Goal: Transaction & Acquisition: Purchase product/service

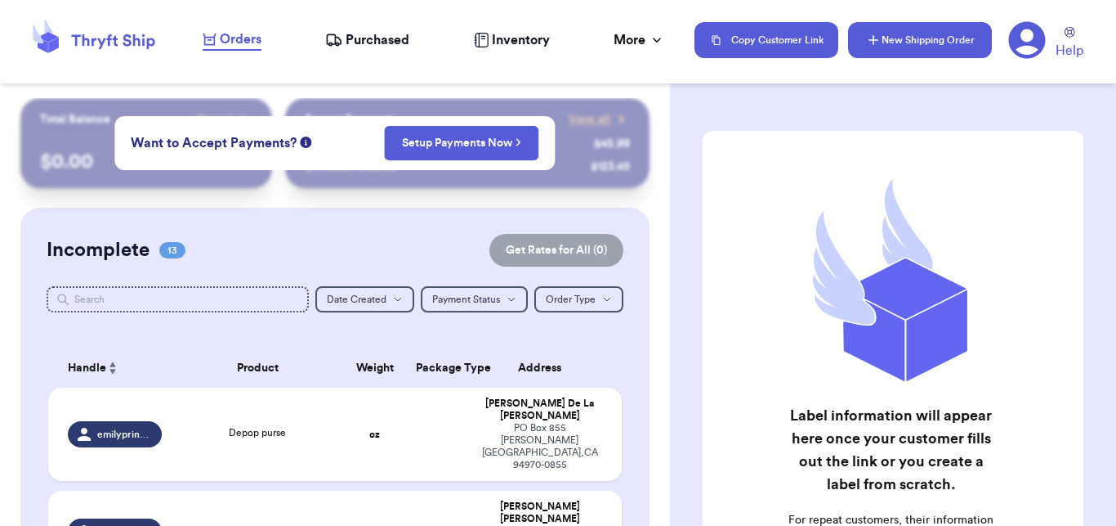
click at [928, 37] on button "New Shipping Order" at bounding box center [920, 40] width 144 height 36
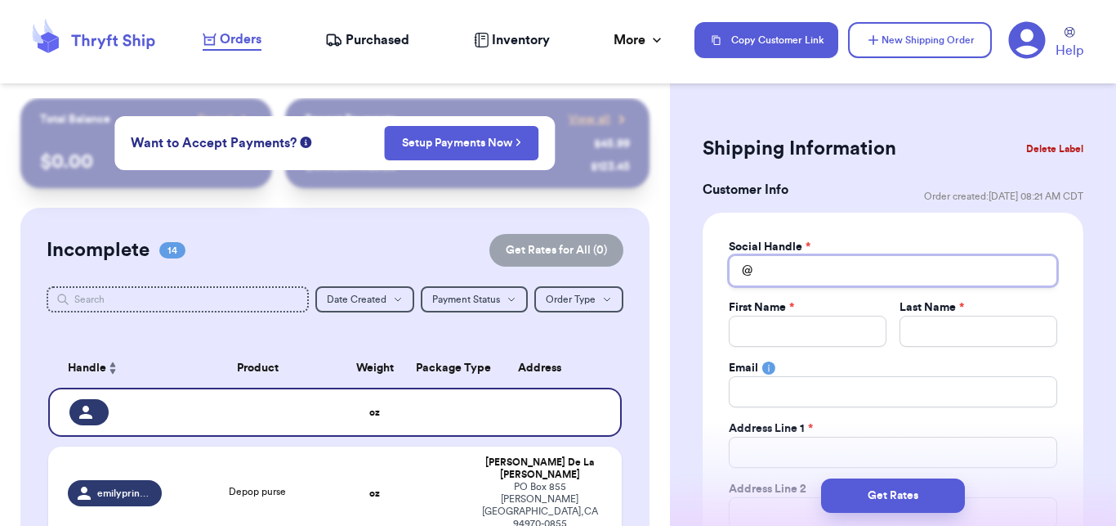
click at [808, 276] on input "Total Amount Paid" at bounding box center [893, 270] width 329 height 31
type input "v"
type input "vo"
type input "vol"
type input "vo"
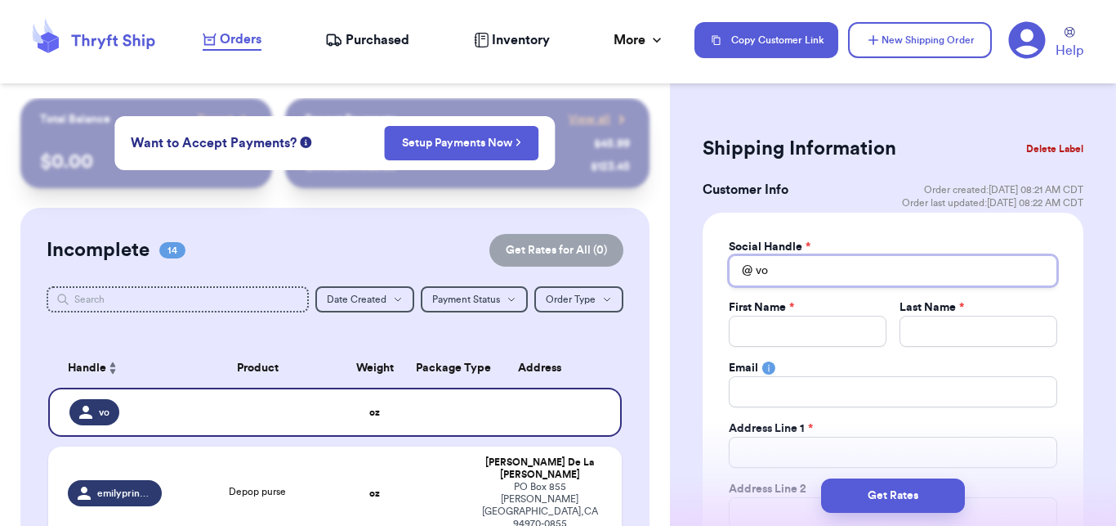
type input "v"
type input "vi"
type input "vio"
type input "viol"
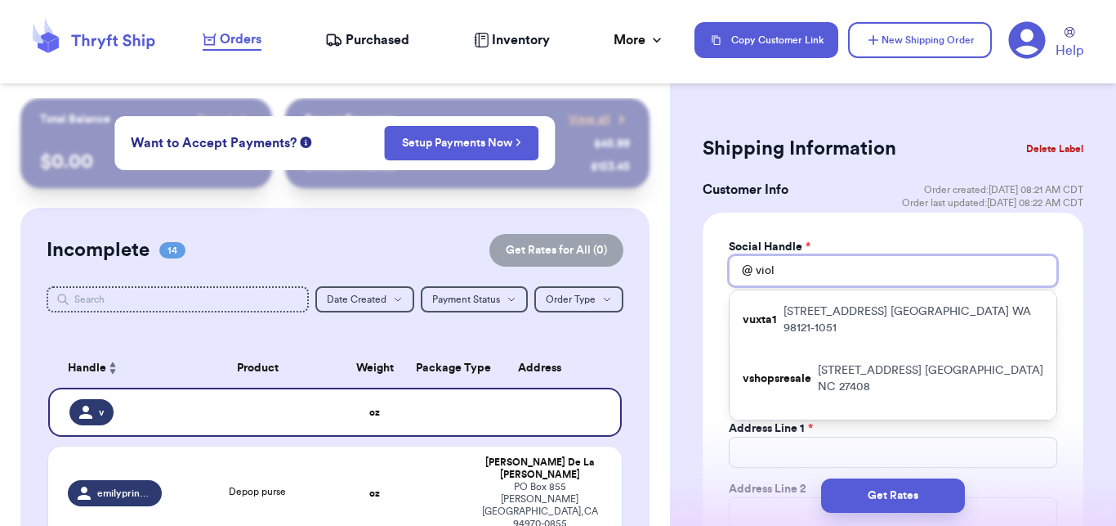
type input "viole"
type input "violet"
type input "violetr"
type input "violetri"
type input "violetriv"
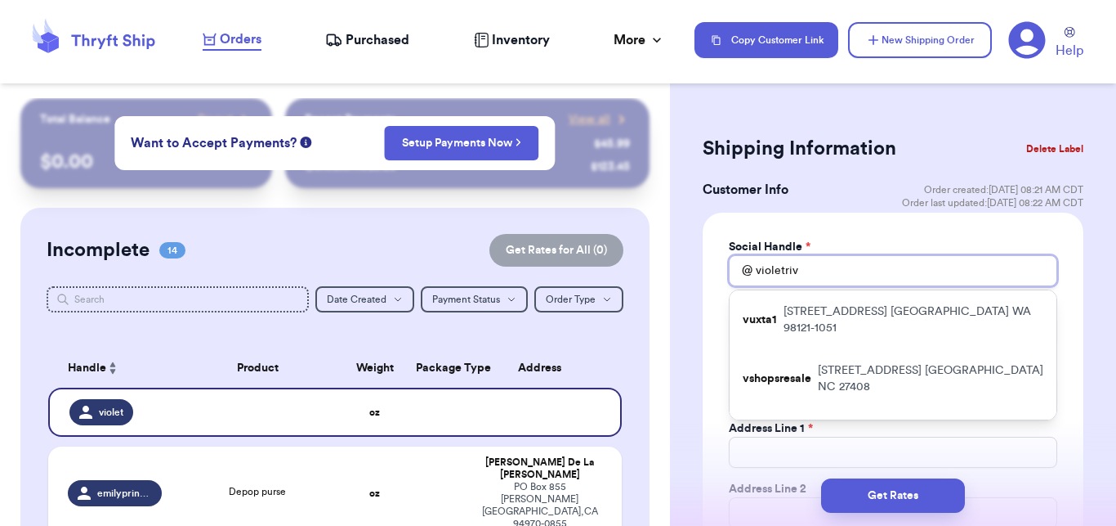
type input "violetrive"
type input "violetriver"
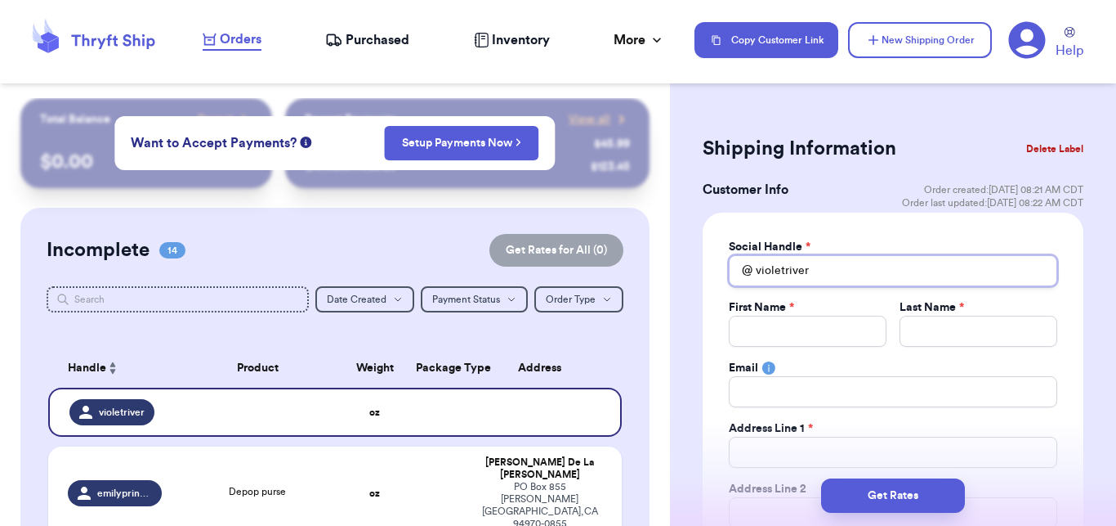
type input "violetriver1"
type input "violetriver15"
click at [765, 330] on input "Total Amount Paid" at bounding box center [808, 330] width 158 height 31
type input "S"
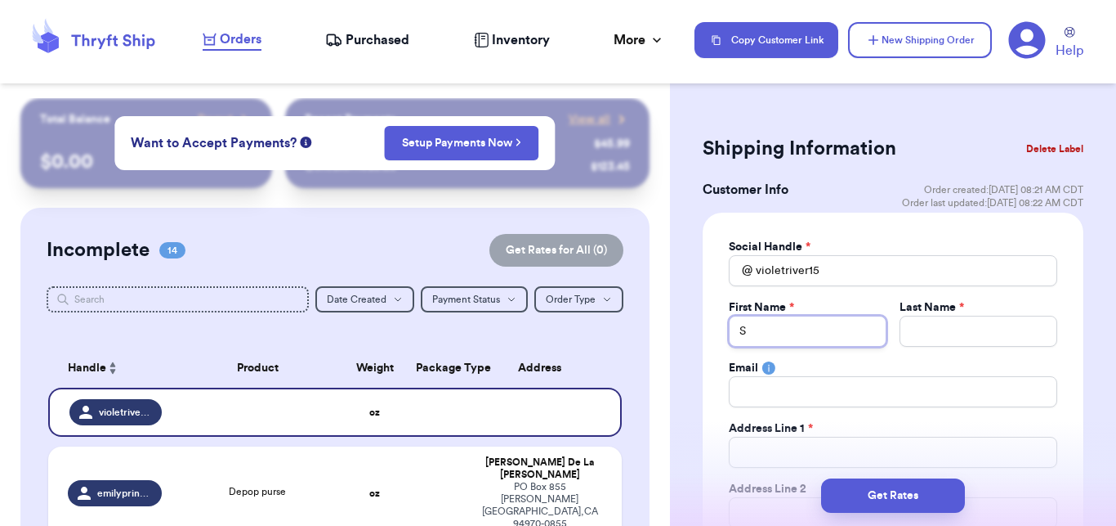
type input "Sa"
type input "[PERSON_NAME]"
type input "Salv"
type input "Salve"
type input "Salvee"
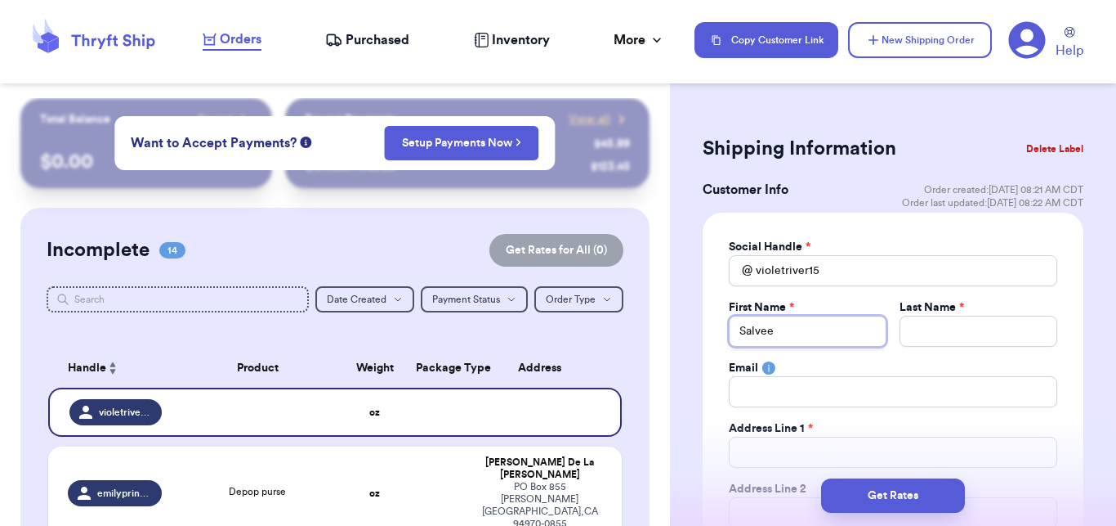
type input "Salveen"
type input "S"
type input "Sa"
type input "San"
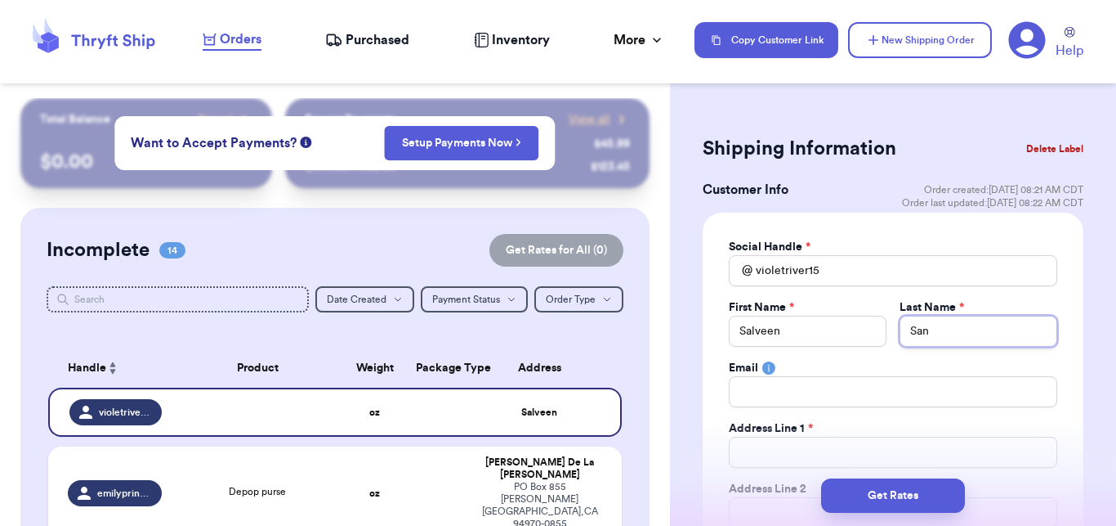
type input "Sand"
type input "Sandh"
type input "[PERSON_NAME]"
type input "b"
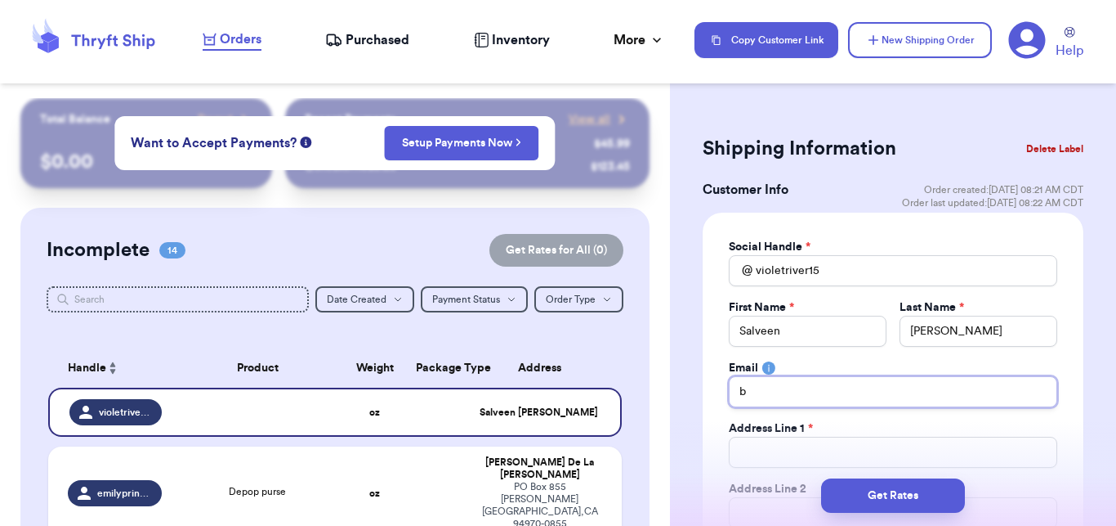
type input "bo"
type input "bow"
type input "bows"
type input "[EMAIL_ADDRESS][DOMAIN_NAME]"
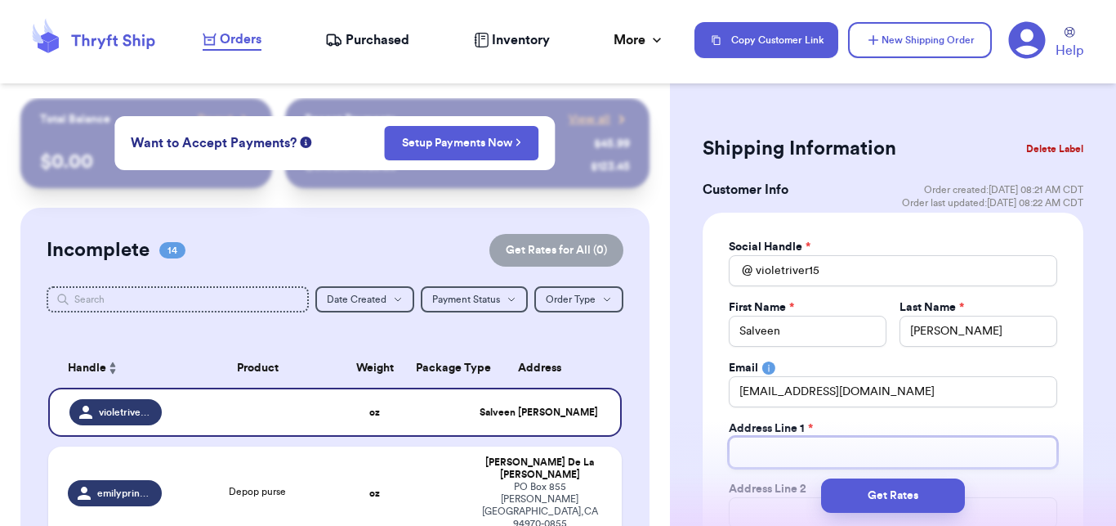
type input "1"
type input "12"
type input "121"
type input "1212"
type input "12126"
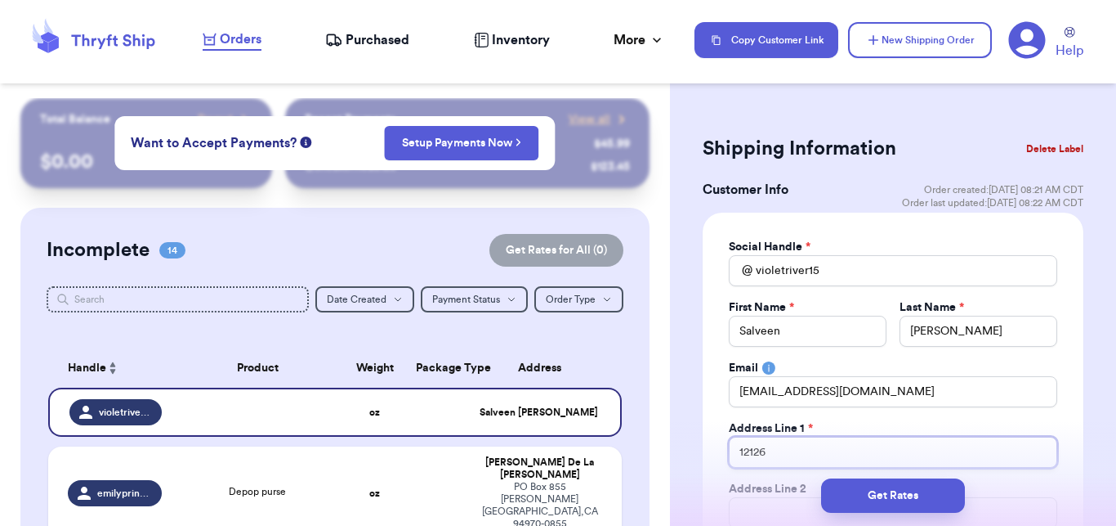
type input "12126"
type input "12126 N"
type input "12126 NE"
type input "12126 NE 1"
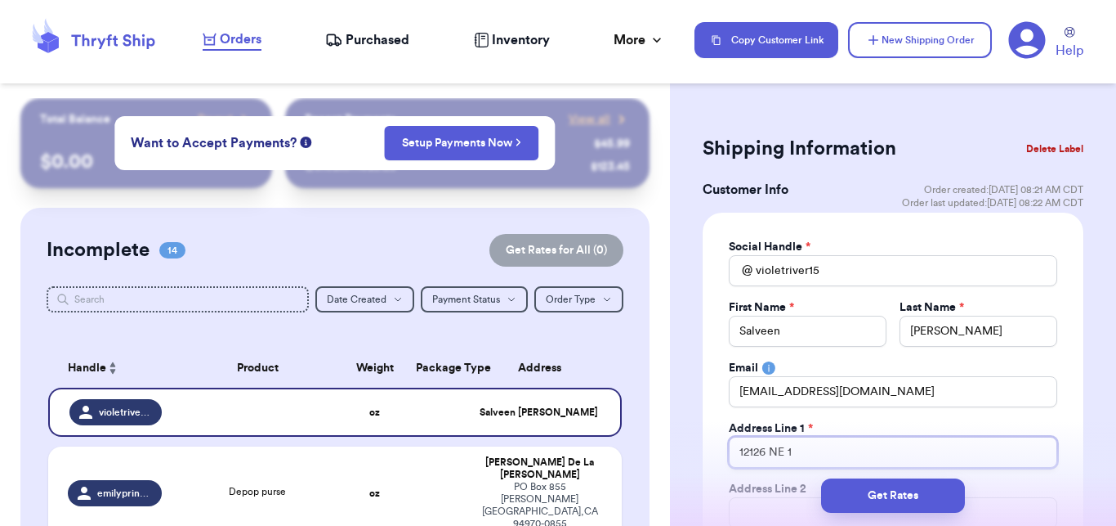
type input "12126 NE 19"
type input "12126 NE 191"
type input "12126 NE 191S"
type input "[STREET_ADDRESS]"
type input "12126 NE 191S"
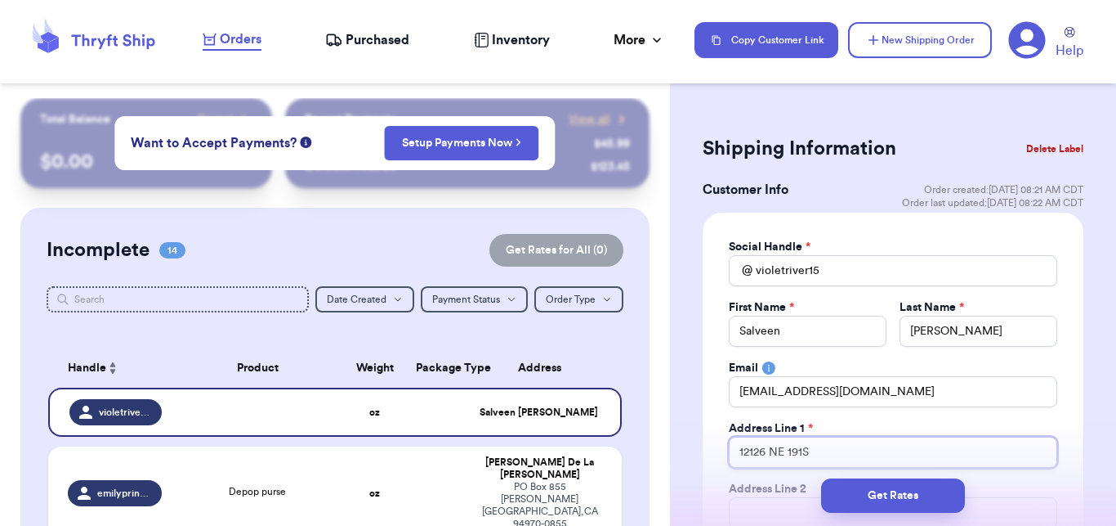
type input "12126 NE 191"
type input "12126 NE 191s"
type input "[STREET_ADDRESS]"
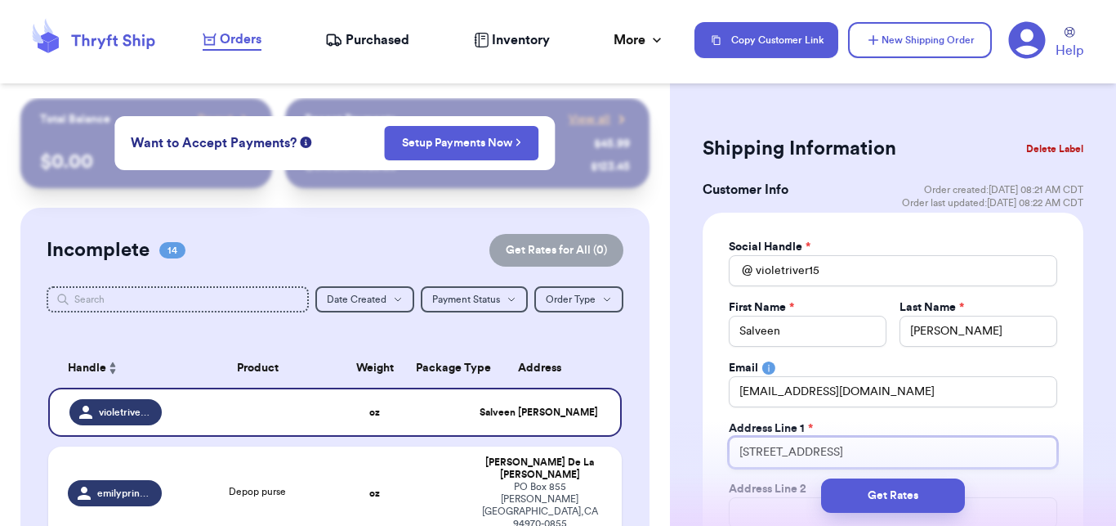
type input "[STREET_ADDRESS]"
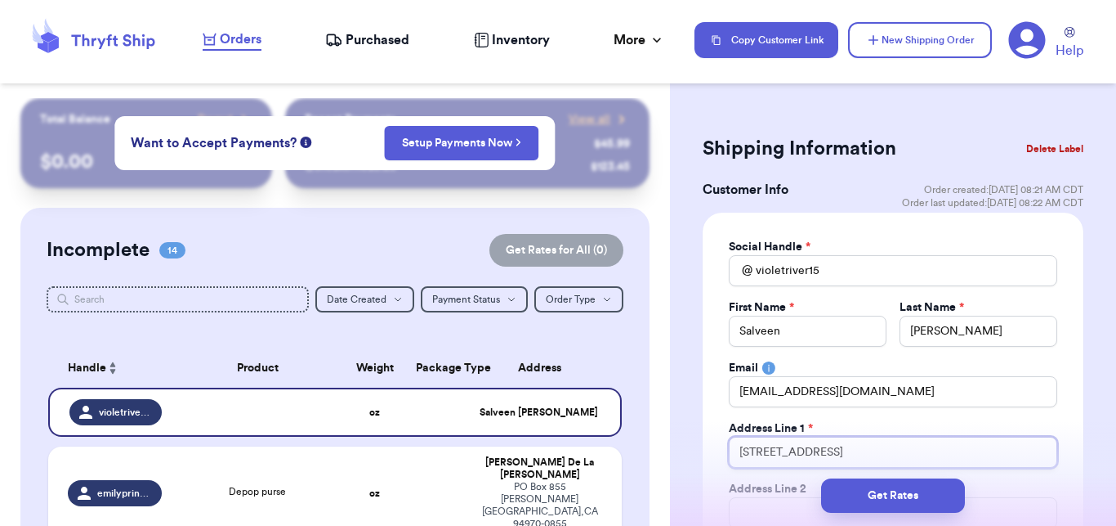
type input "[STREET_ADDRESS]"
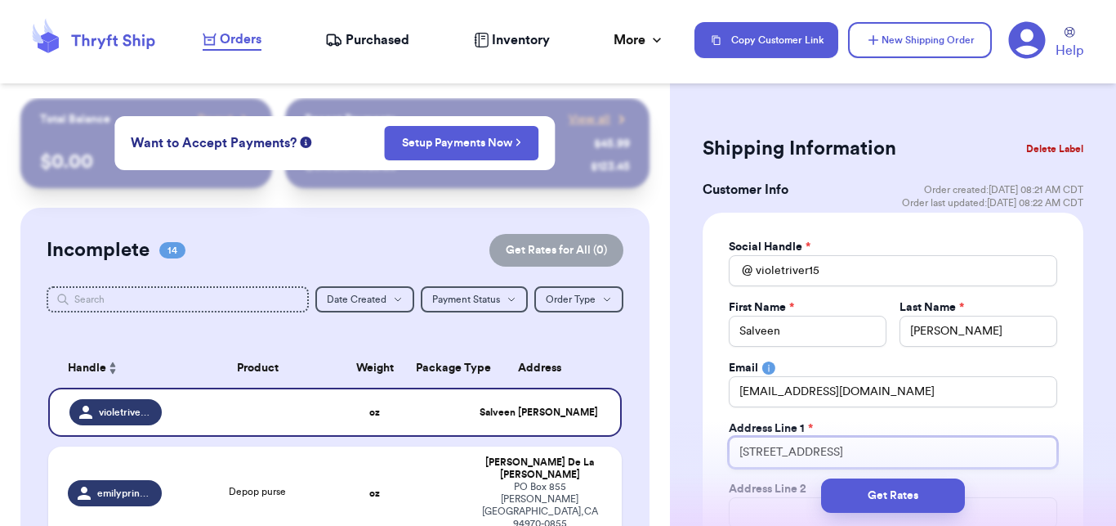
type input "[STREET_ADDRESS]"
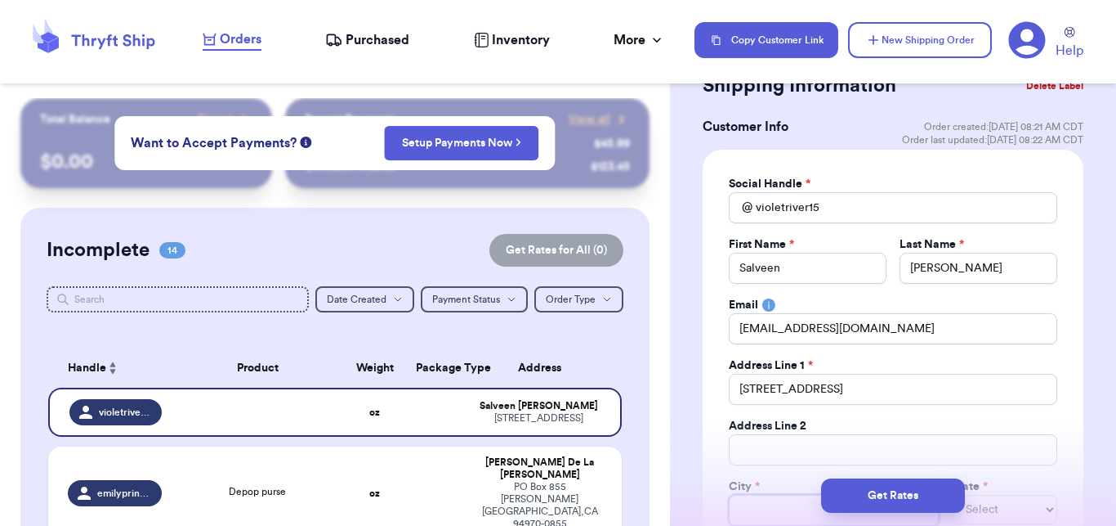
type input "B"
type input "Bo"
type input "Bot"
type input "Both"
type input "[PERSON_NAME]"
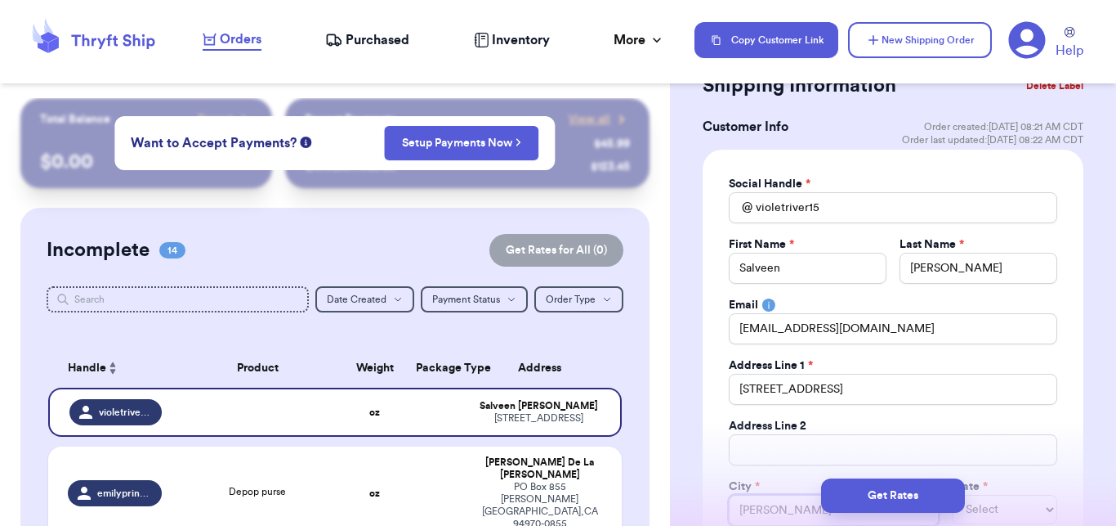
type input "[PERSON_NAME]"
type input "Bothell"
select select "WA"
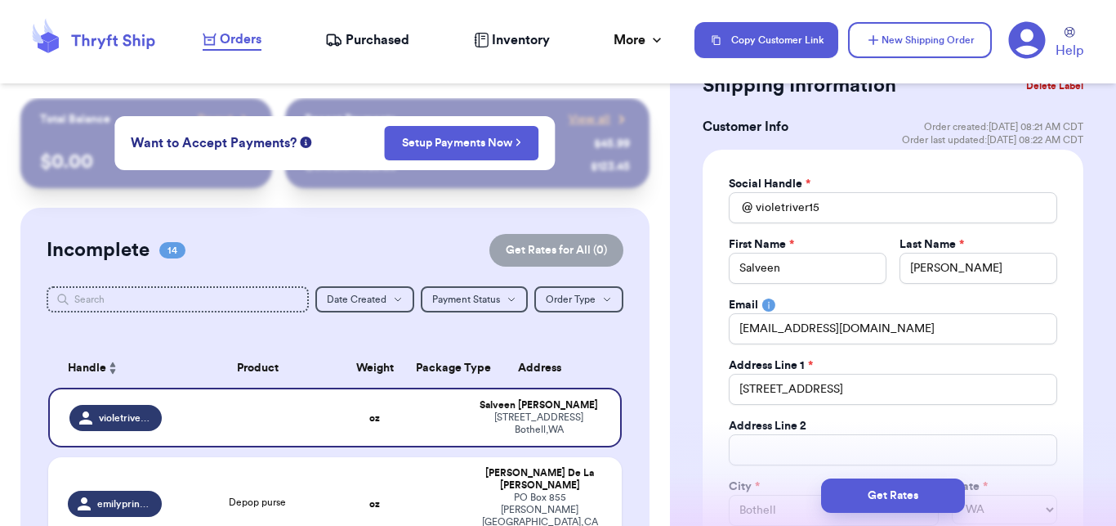
scroll to position [123, 0]
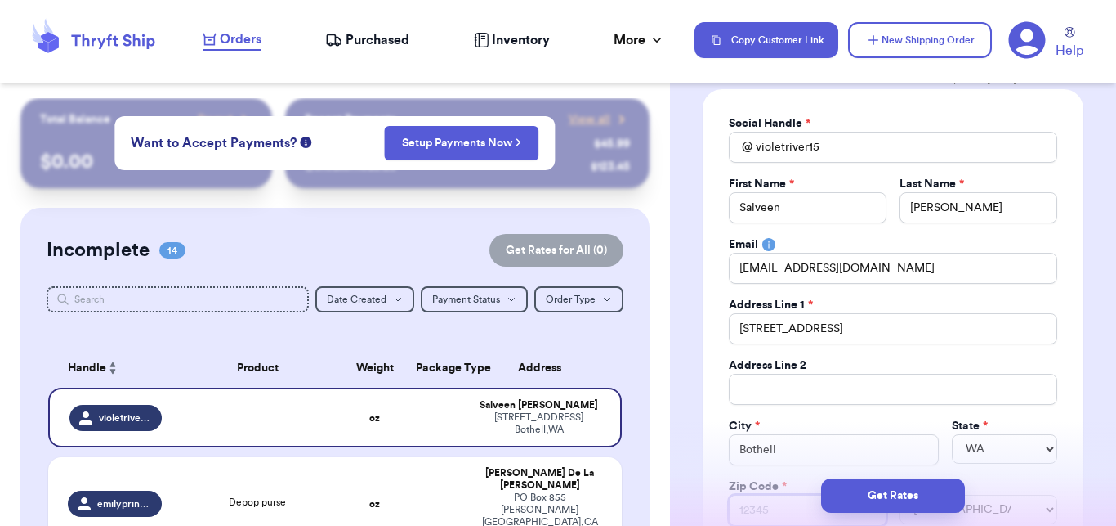
type input "9"
type input "98"
type input "980"
type input "9801"
type input "98011"
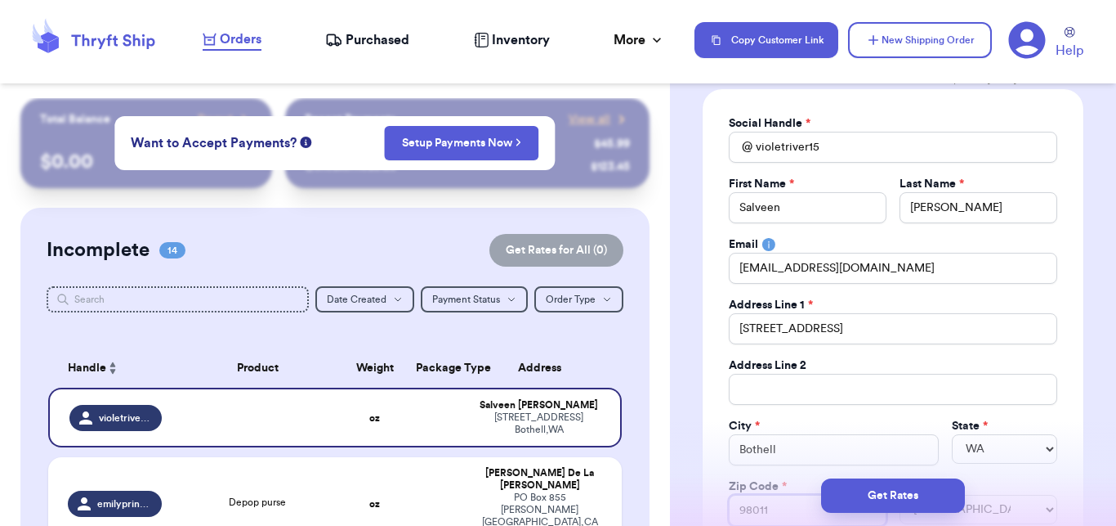
type input "98011+"
type input "98011"
type input "98011-"
type input "98011-2"
type input "98011-22"
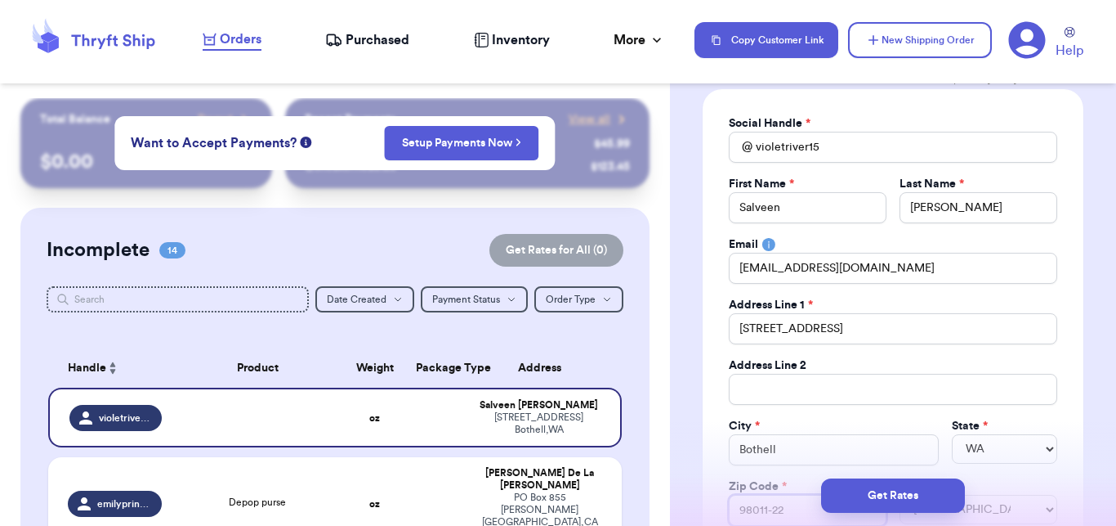
type input "98011-225"
type input "98011-2256"
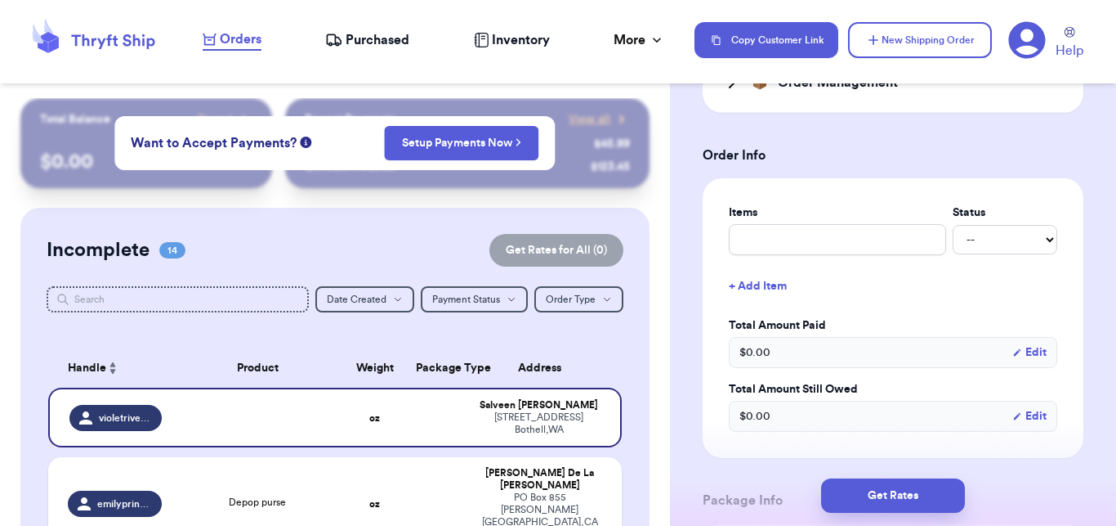
scroll to position [677, 0]
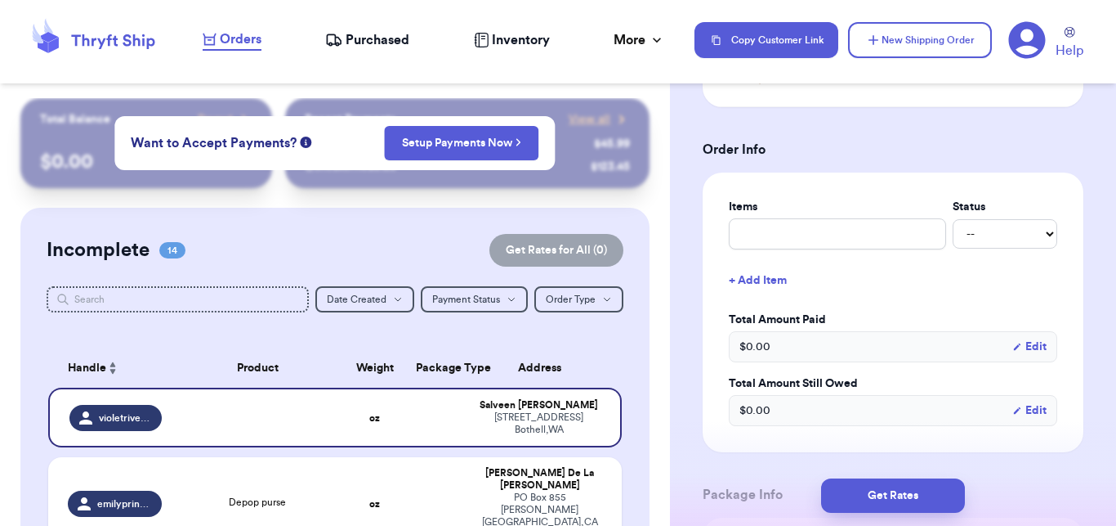
type input "98011-2256"
click at [870, 235] on input "text" at bounding box center [837, 233] width 217 height 31
type input "d"
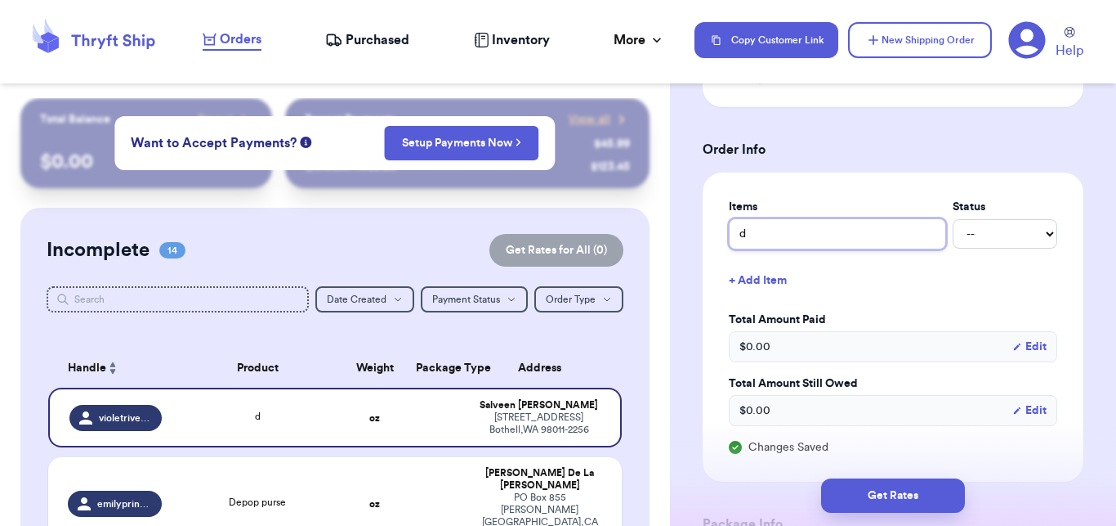
type input "dE"
type input "d"
type input "de"
type input "dep"
type input "depo"
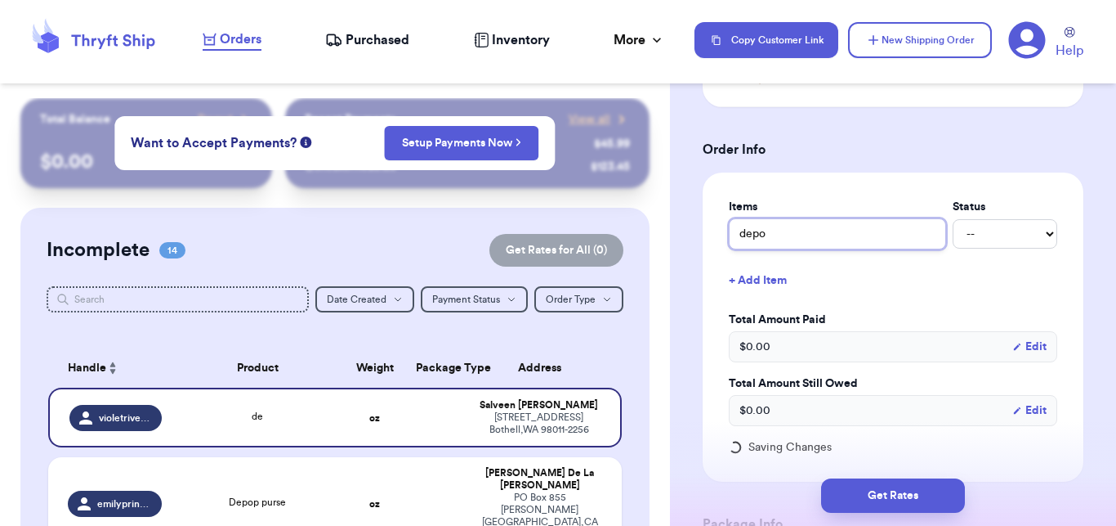
type input "depop"
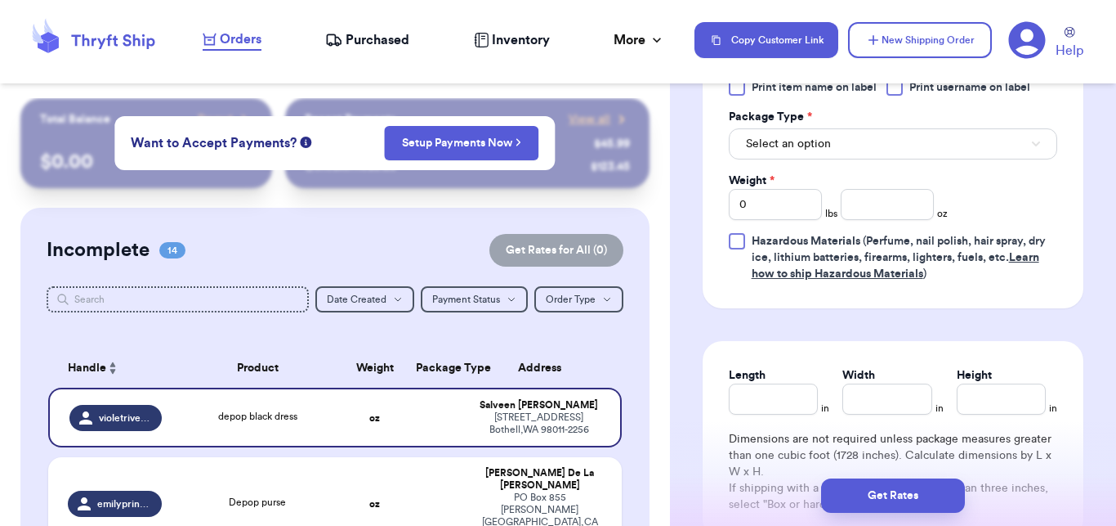
scroll to position [1177, 0]
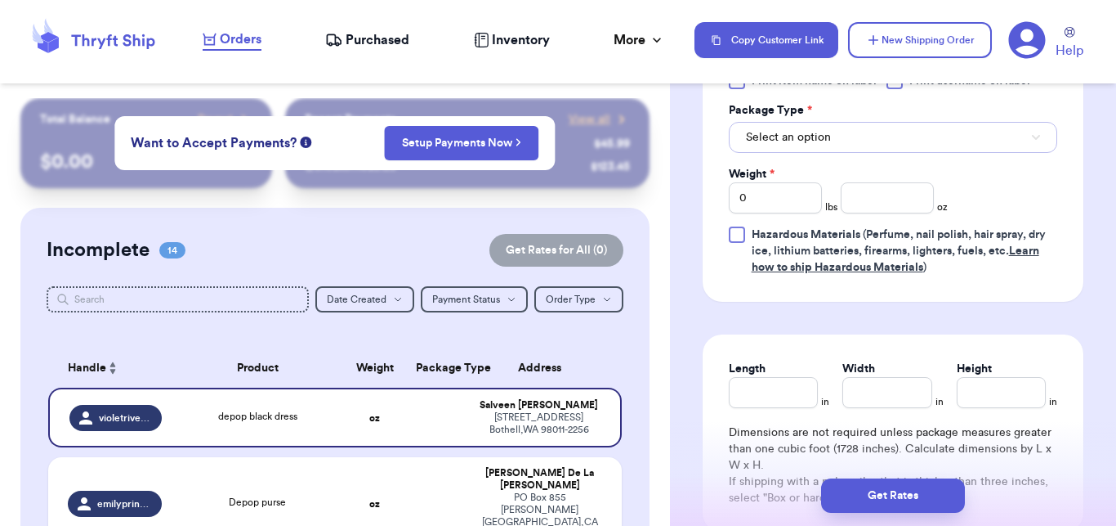
click at [737, 127] on button "Select an option" at bounding box center [893, 137] width 329 height 31
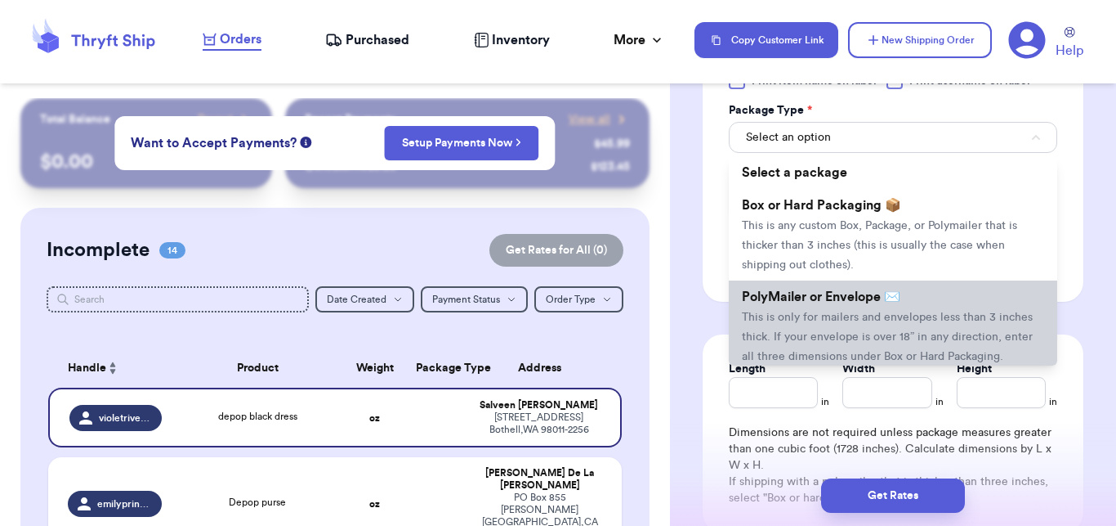
click at [765, 317] on span "This is only for mailers and envelopes less than 3 inches thick. If your envelo…" at bounding box center [887, 336] width 291 height 51
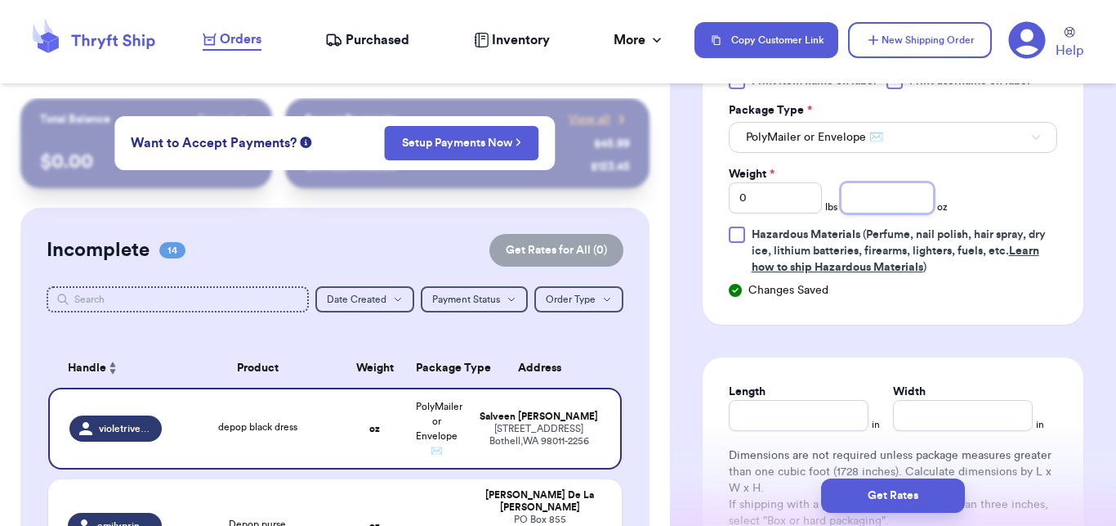
click at [906, 198] on input "number" at bounding box center [887, 197] width 93 height 31
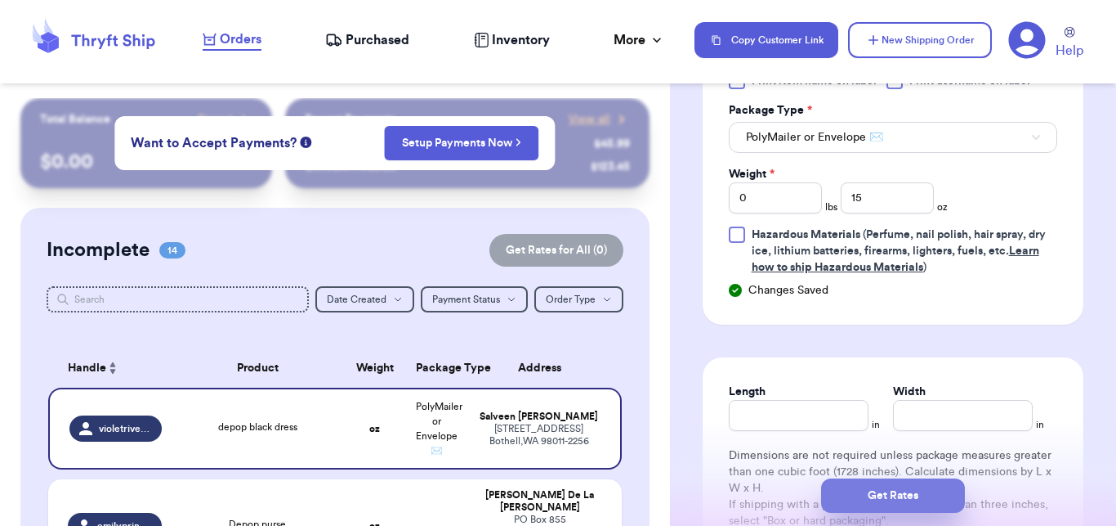
click at [892, 485] on button "Get Rates" at bounding box center [893, 495] width 144 height 34
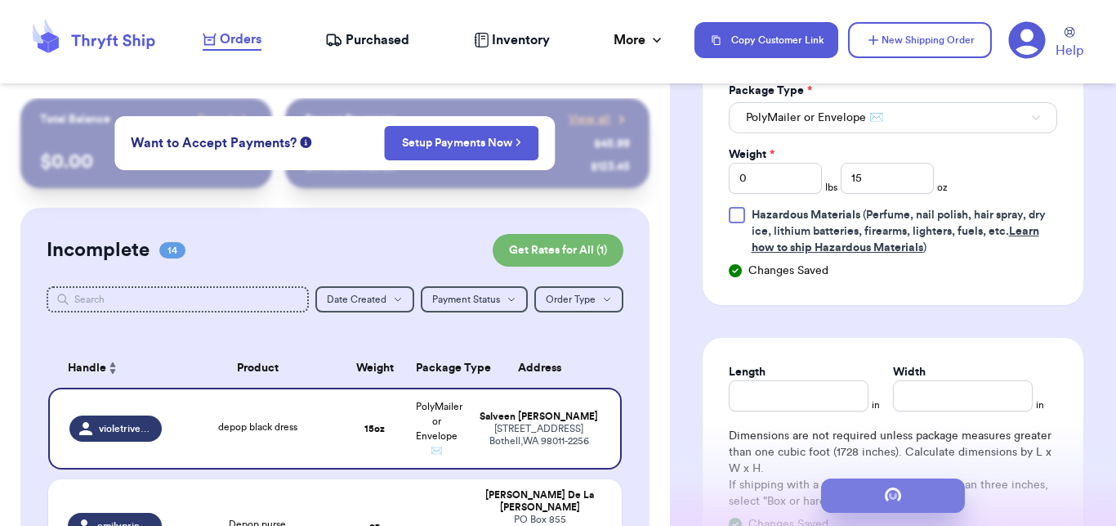
scroll to position [0, 0]
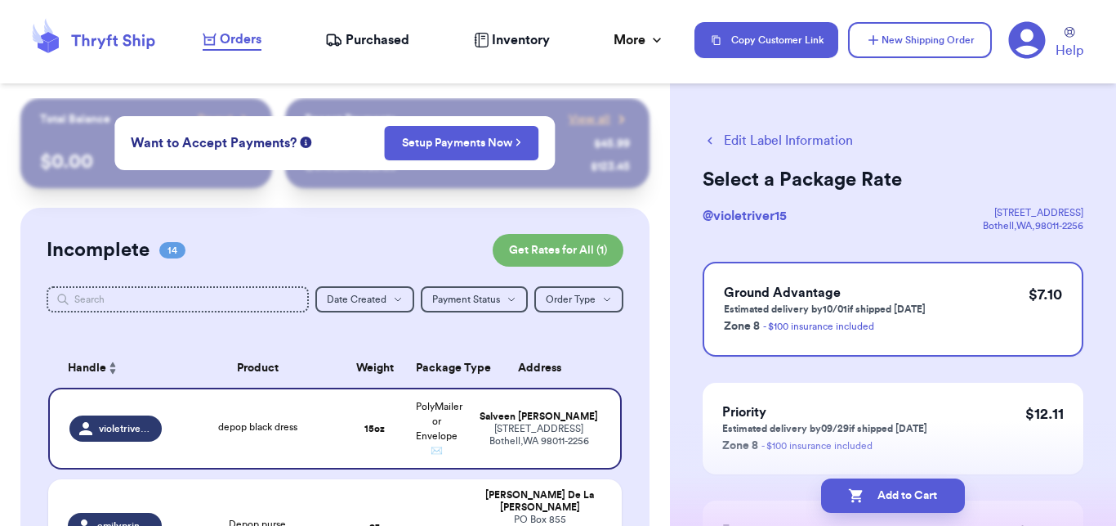
click at [892, 485] on button "Add to Cart" at bounding box center [893, 495] width 144 height 34
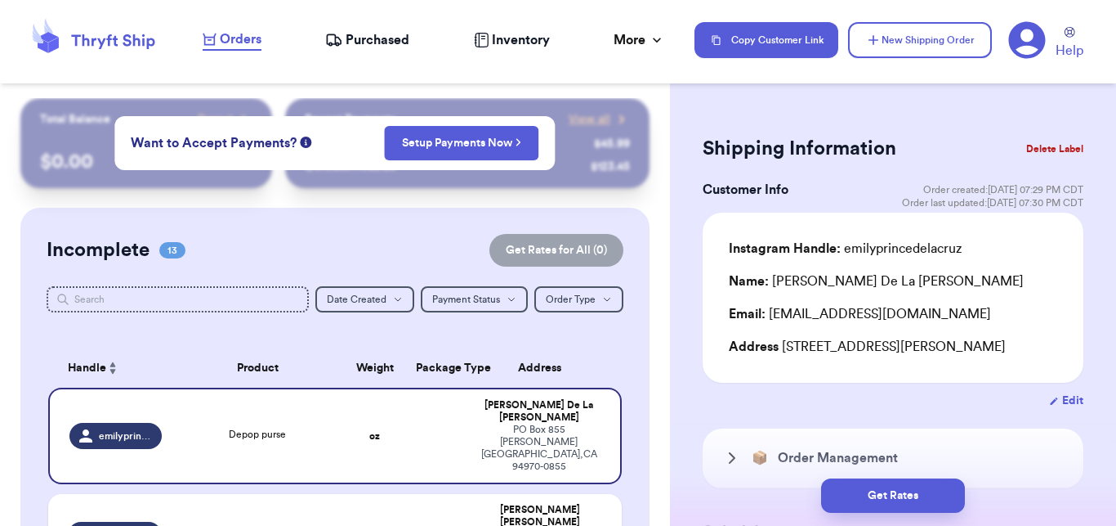
click at [1111, 50] on nav "Orders Purchased Inventory More Stats Completed Orders Payments Payouts Copy Cu…" at bounding box center [651, 40] width 930 height 54
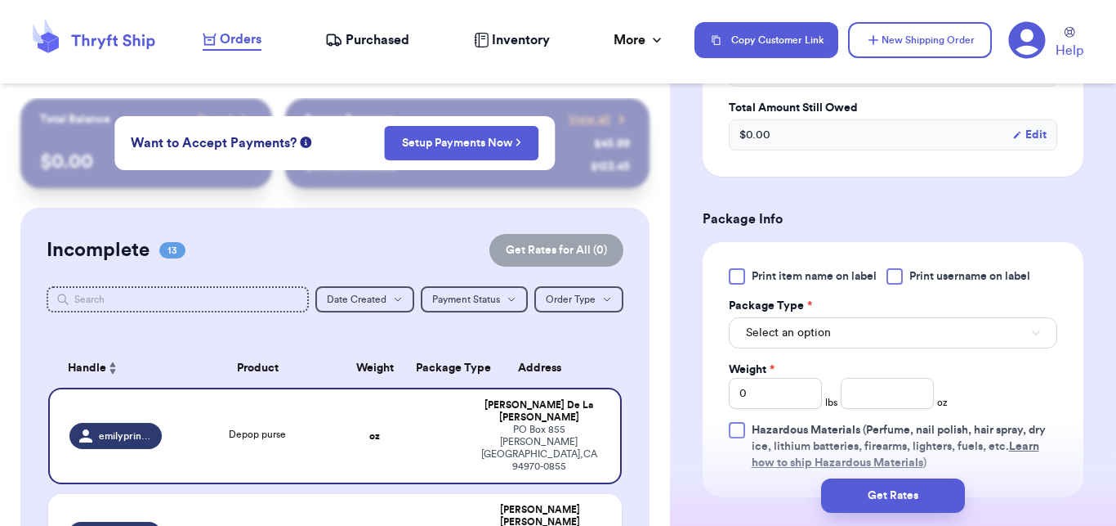
scroll to position [698, 0]
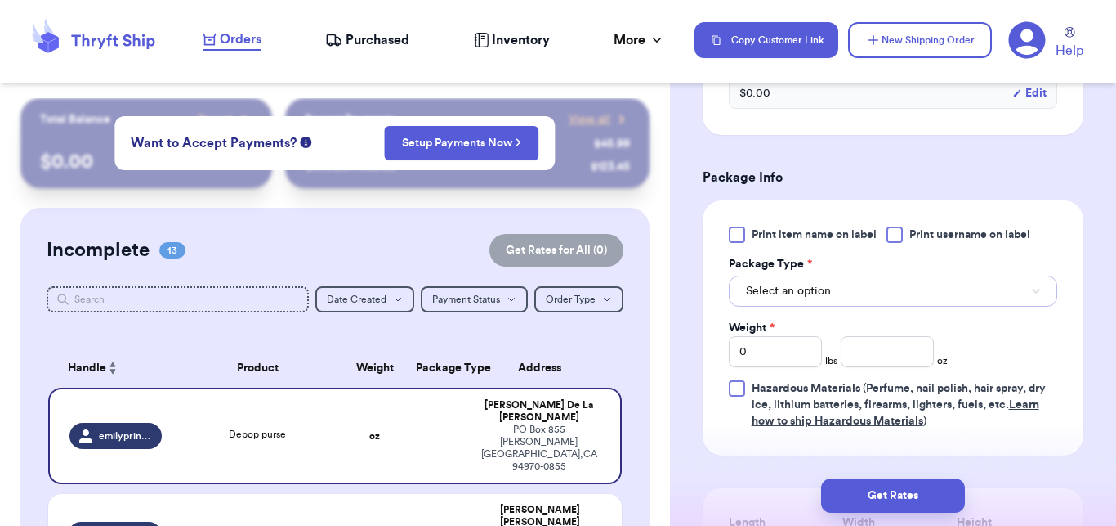
click at [946, 306] on button "Select an option" at bounding box center [893, 290] width 329 height 31
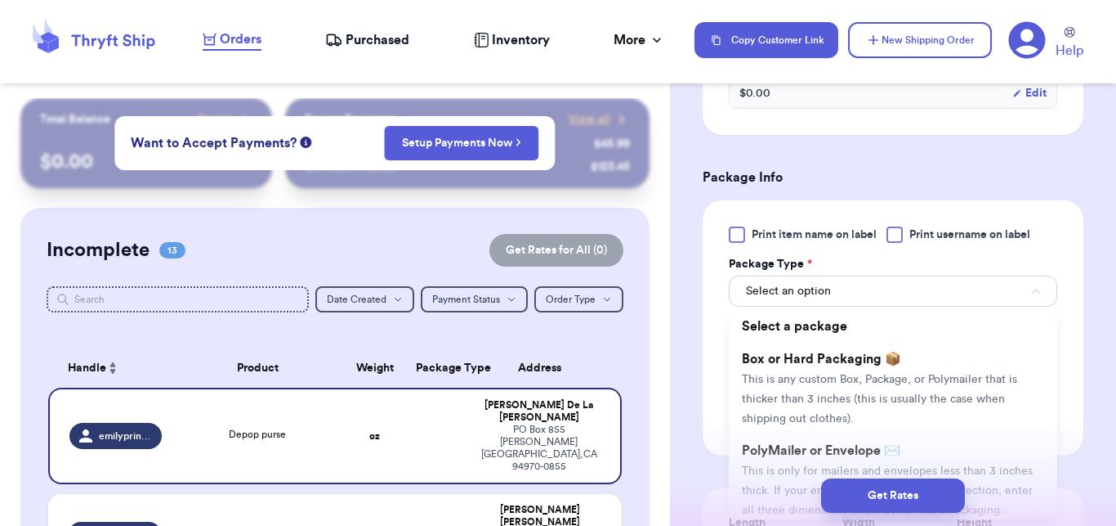
click at [794, 474] on div "Get Rates" at bounding box center [893, 495] width 446 height 60
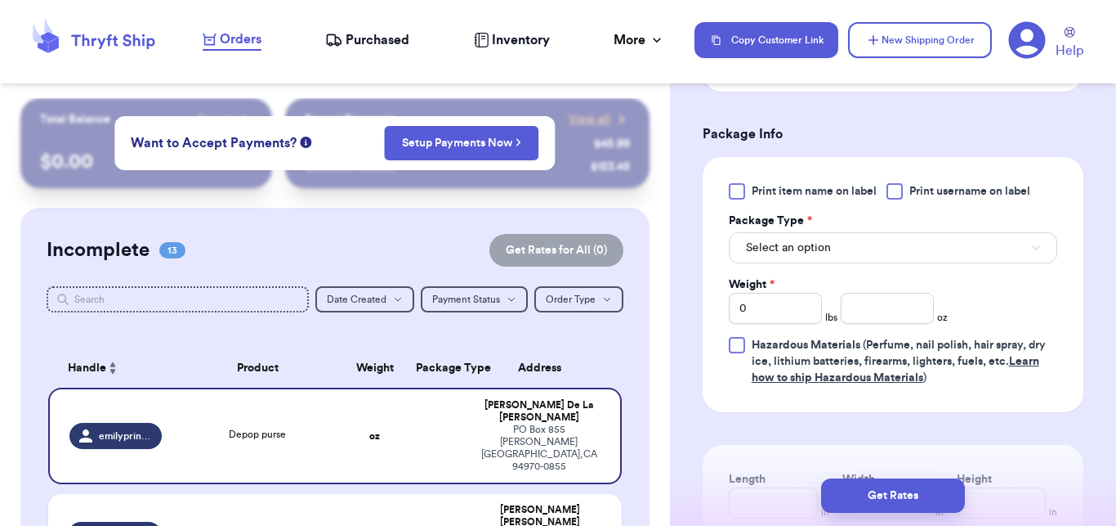
scroll to position [821, 0]
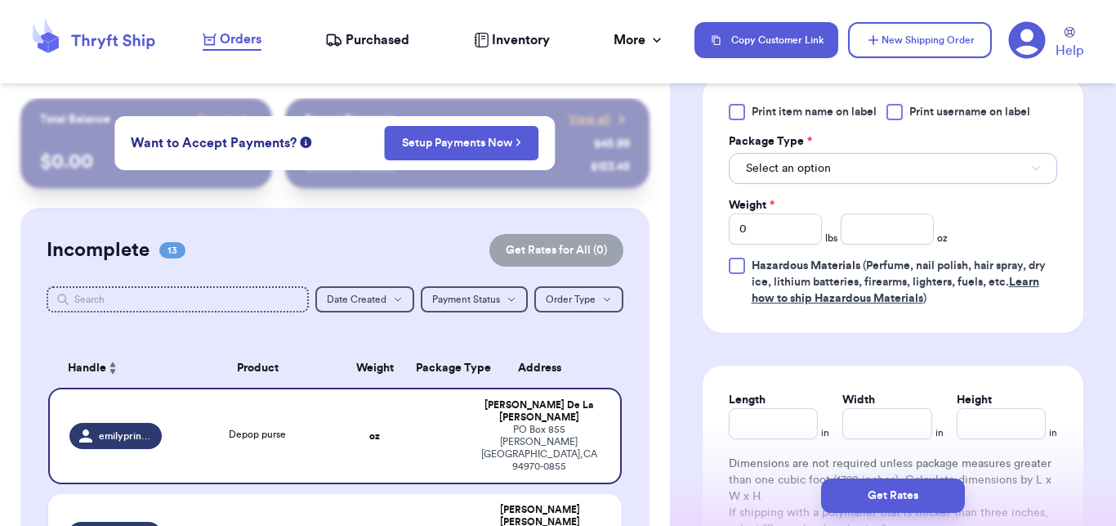
click at [910, 184] on button "Select an option" at bounding box center [893, 168] width 329 height 31
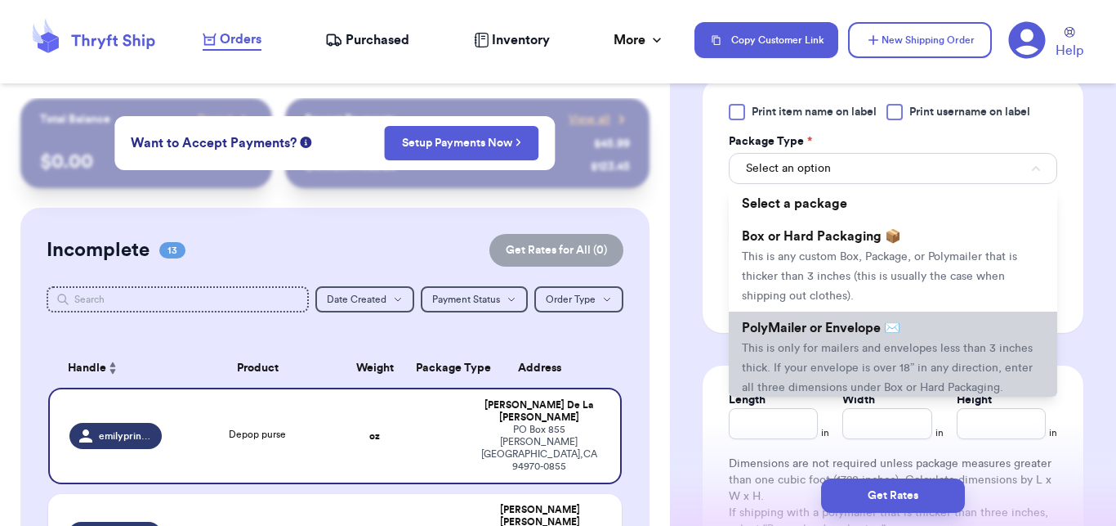
click at [860, 391] on span "This is only for mailers and envelopes less than 3 inches thick. If your envelo…" at bounding box center [887, 367] width 291 height 51
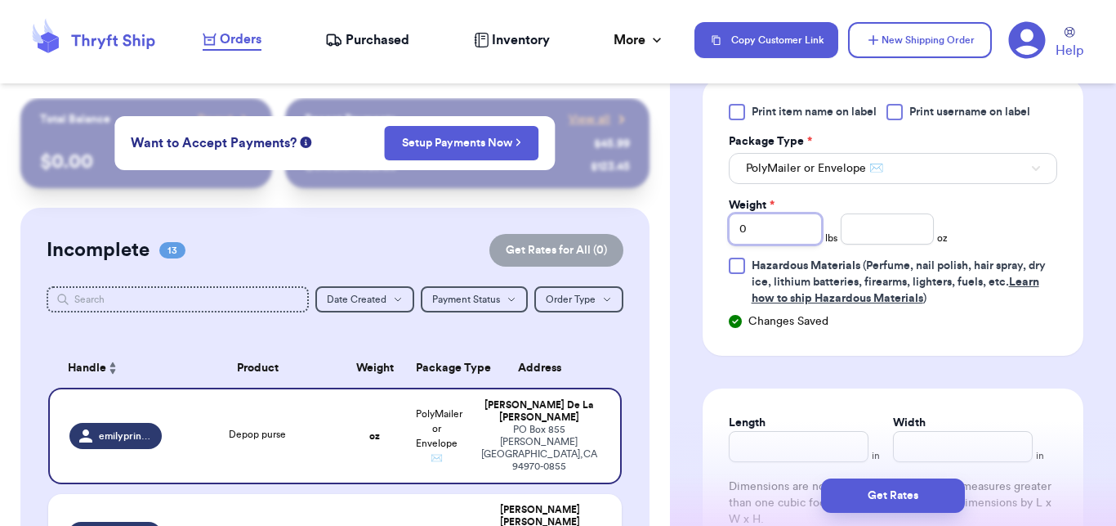
click at [771, 244] on input "0" at bounding box center [775, 228] width 93 height 31
click at [903, 241] on input "number" at bounding box center [887, 228] width 93 height 31
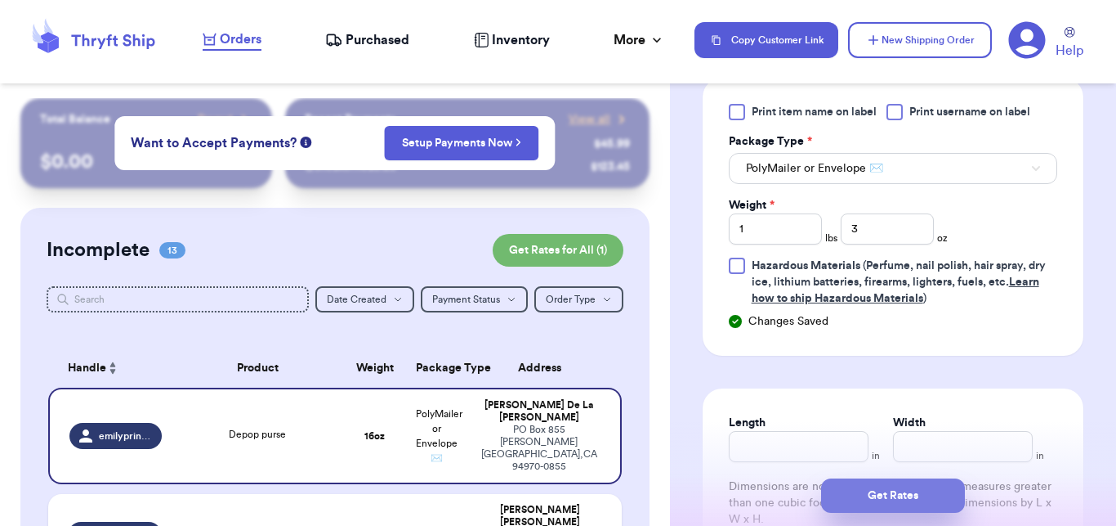
click at [853, 482] on button "Get Rates" at bounding box center [893, 495] width 144 height 34
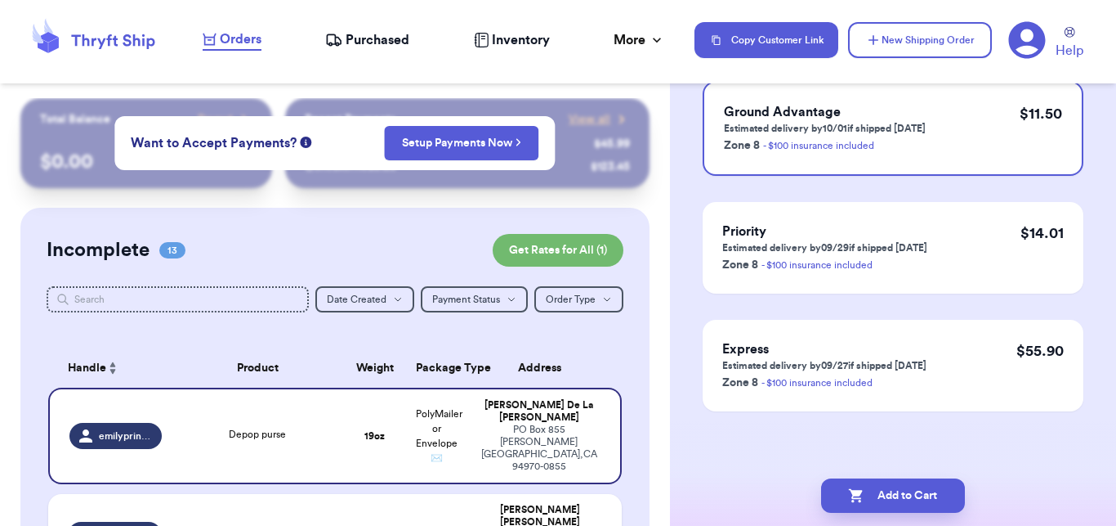
scroll to position [0, 0]
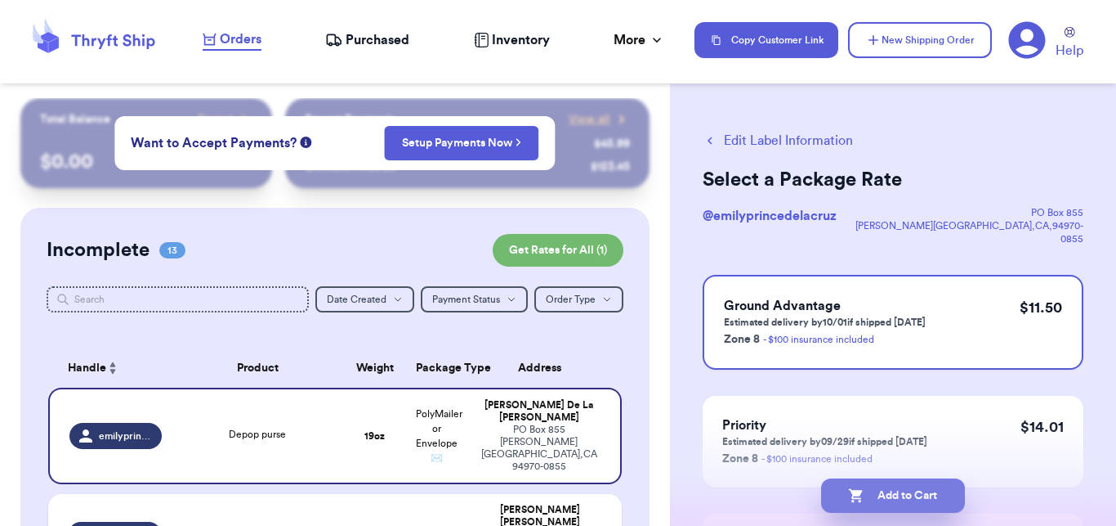
click at [859, 506] on button "Add to Cart" at bounding box center [893, 495] width 144 height 34
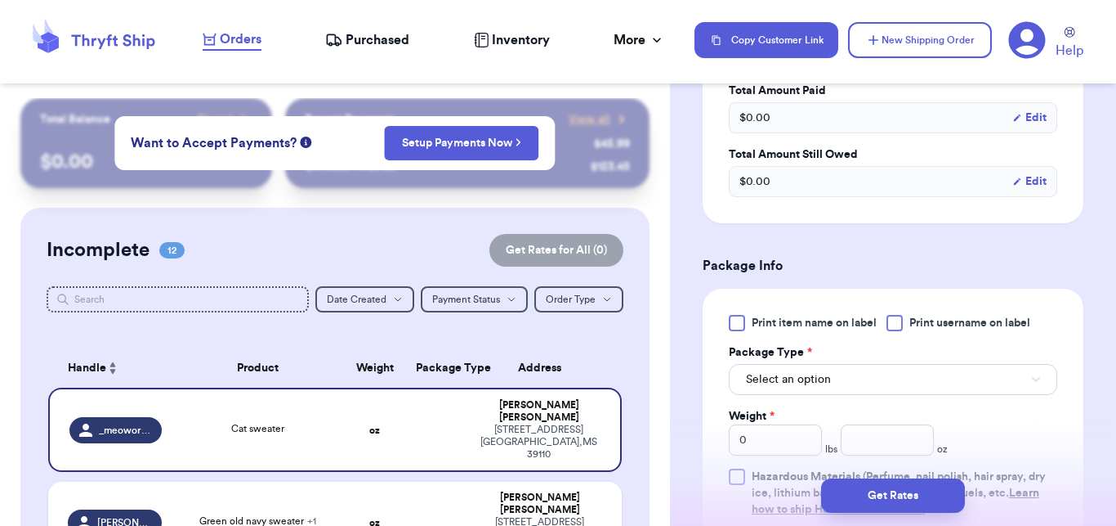
scroll to position [637, 0]
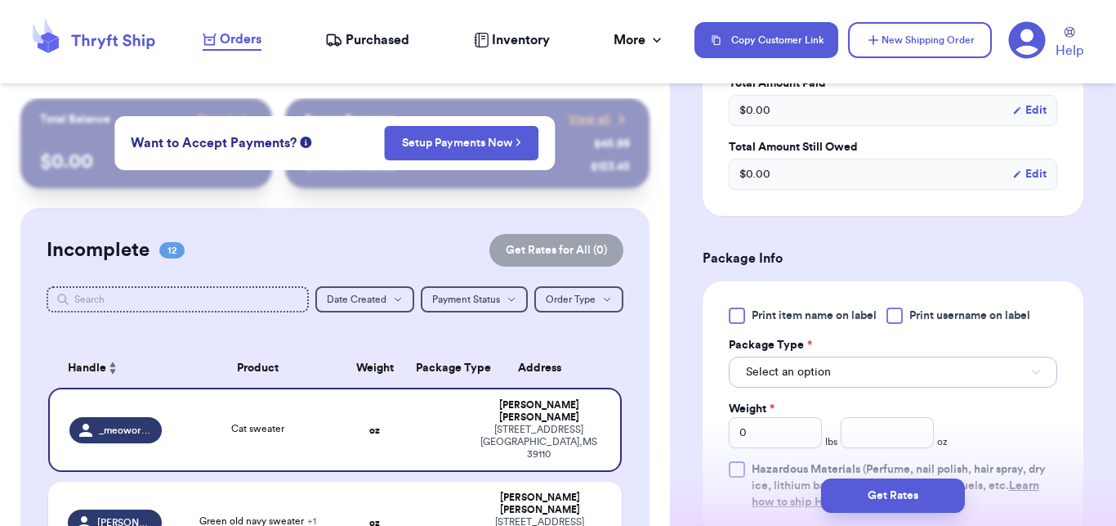
click at [937, 360] on button "Select an option" at bounding box center [893, 371] width 329 height 31
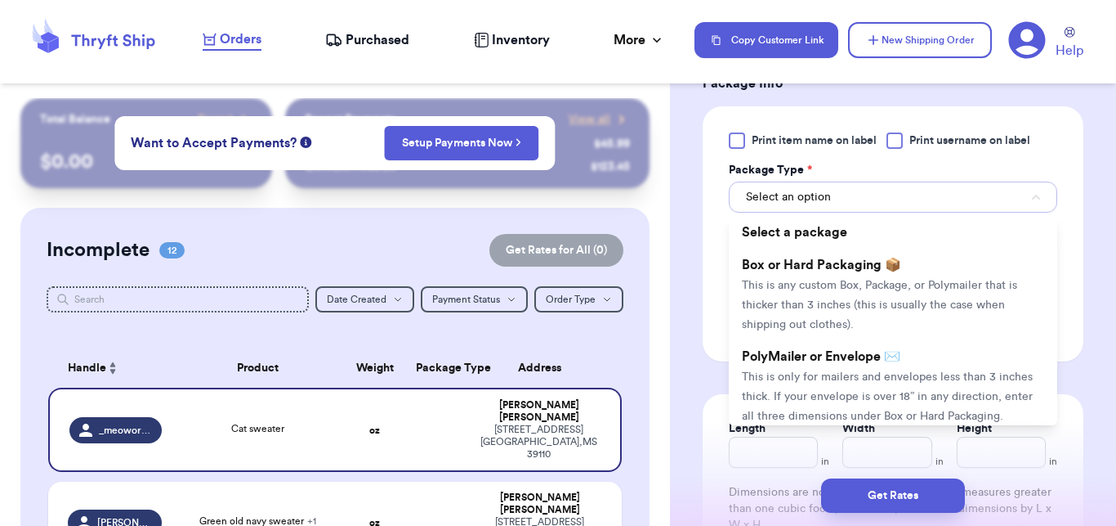
scroll to position [844, 0]
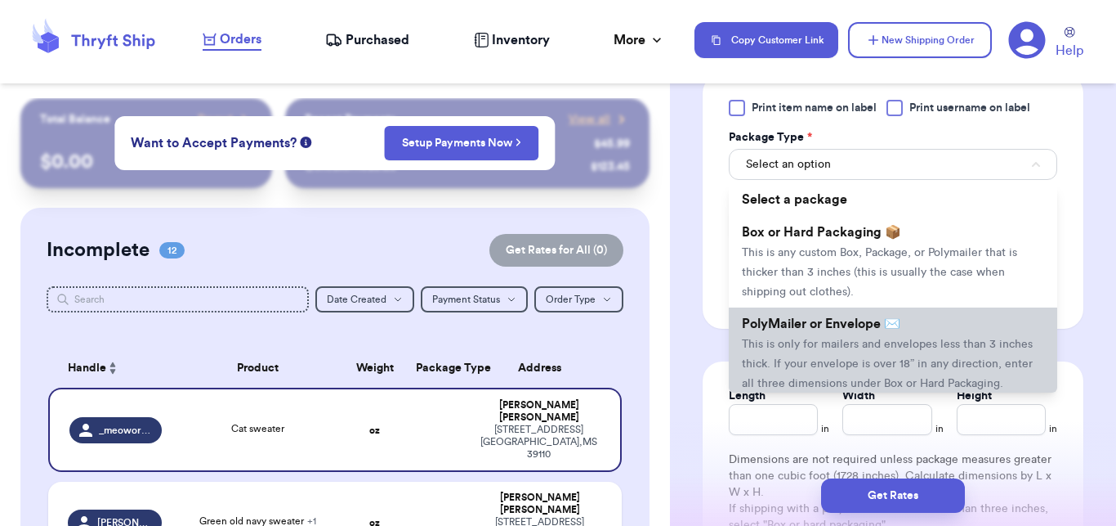
click at [923, 307] on li "PolyMailer or Envelope ✉️ This is only for mailers and envelopes less than 3 in…" at bounding box center [893, 353] width 329 height 92
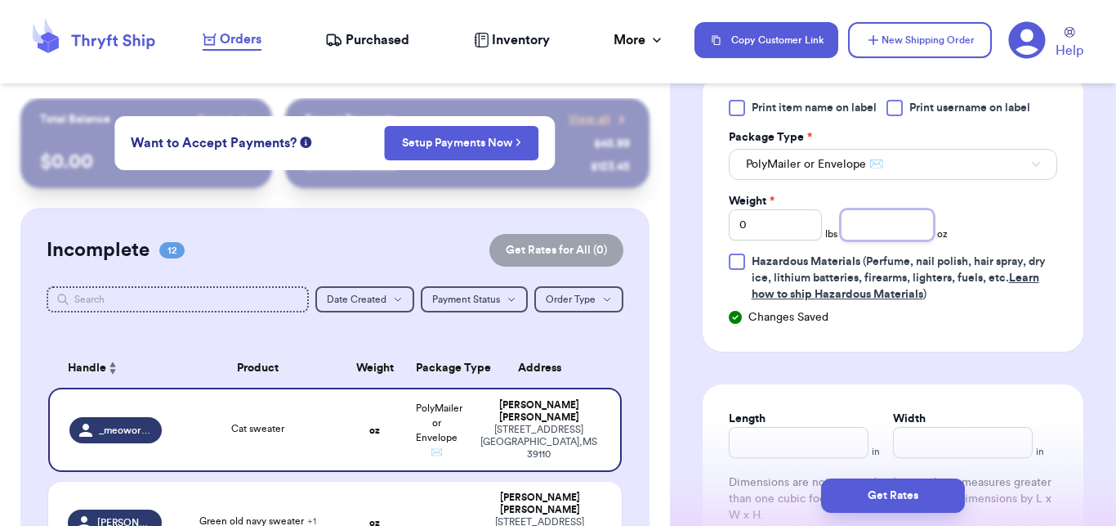
click at [877, 209] on input "number" at bounding box center [887, 224] width 93 height 31
click at [883, 499] on button "Get Rates" at bounding box center [893, 495] width 144 height 34
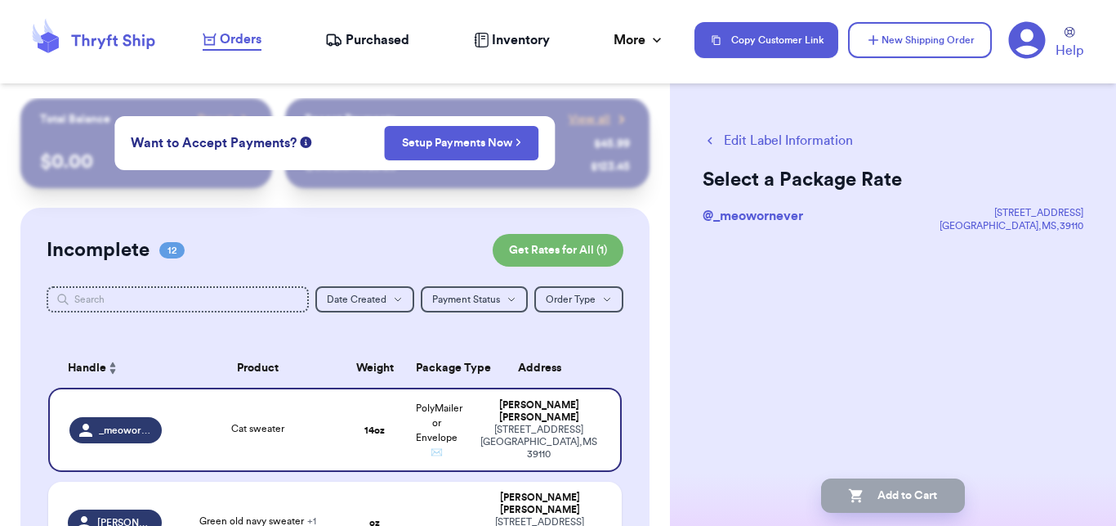
scroll to position [0, 0]
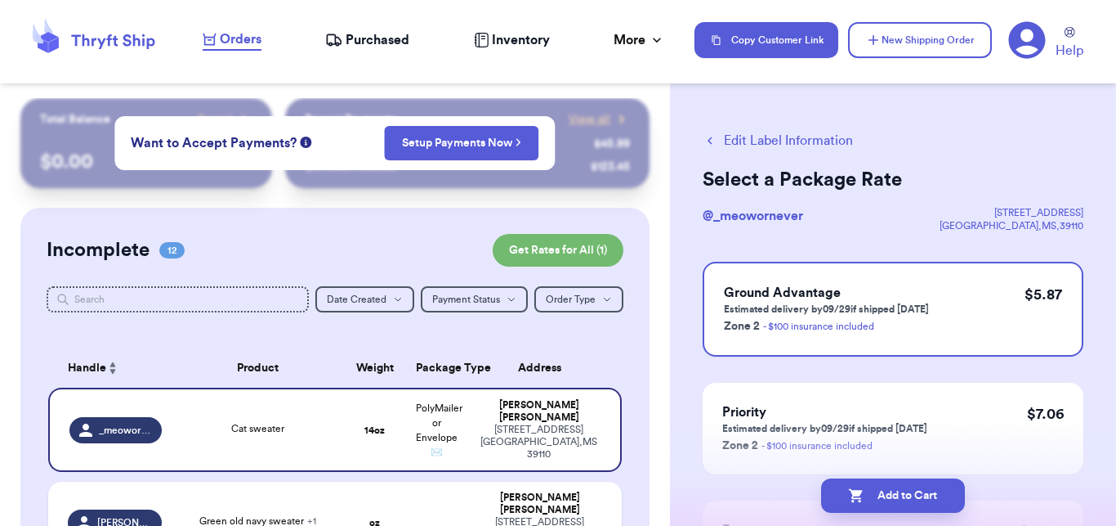
click at [883, 499] on button "Add to Cart" at bounding box center [893, 495] width 144 height 34
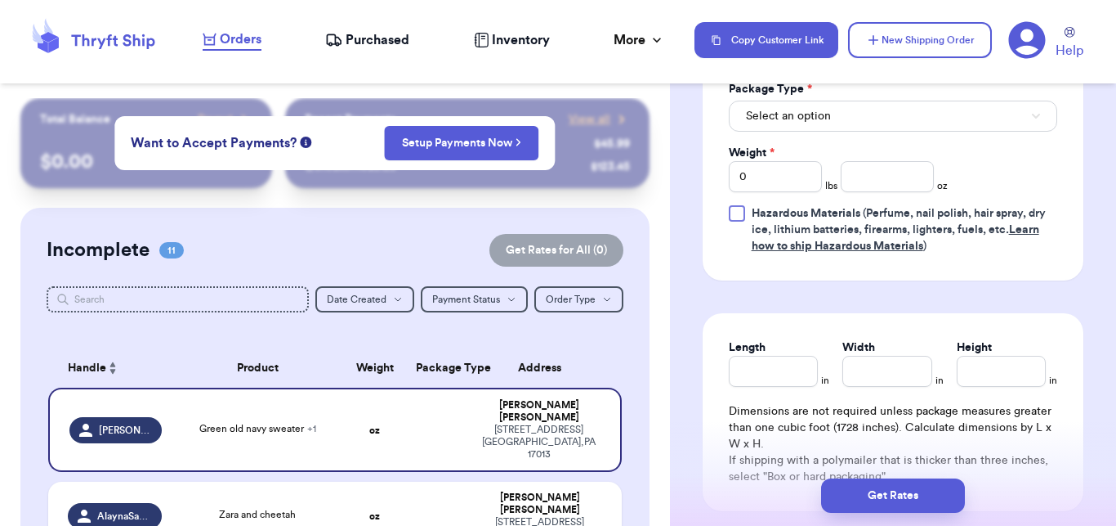
scroll to position [949, 0]
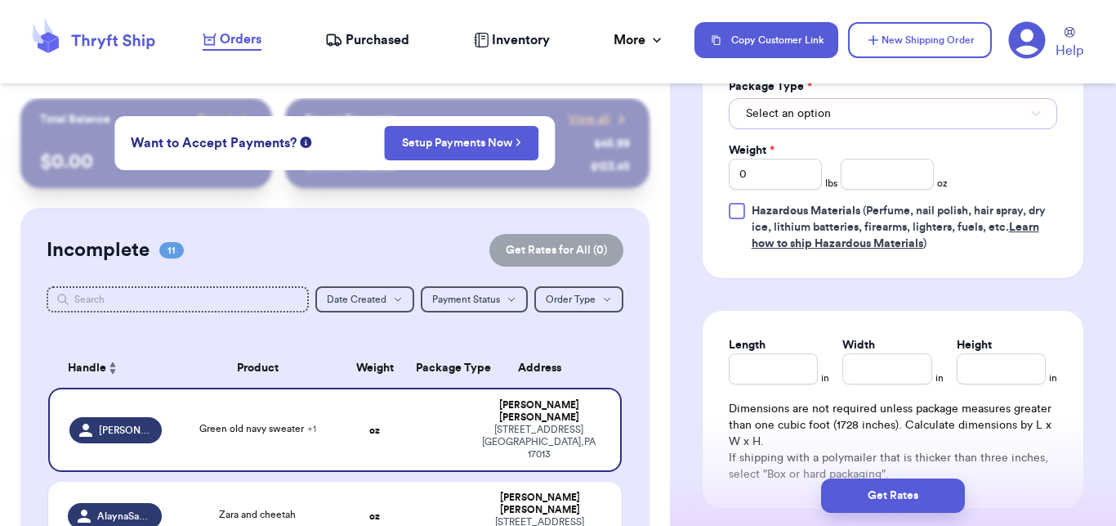
click at [925, 98] on button "Select an option" at bounding box center [893, 113] width 329 height 31
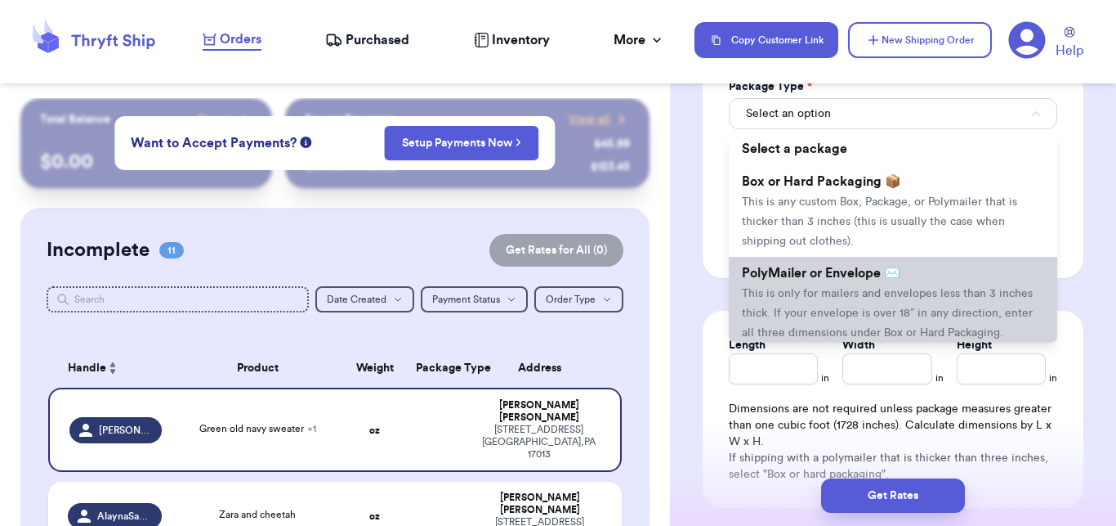
click at [869, 266] on span "PolyMailer or Envelope ✉️" at bounding box center [821, 272] width 159 height 13
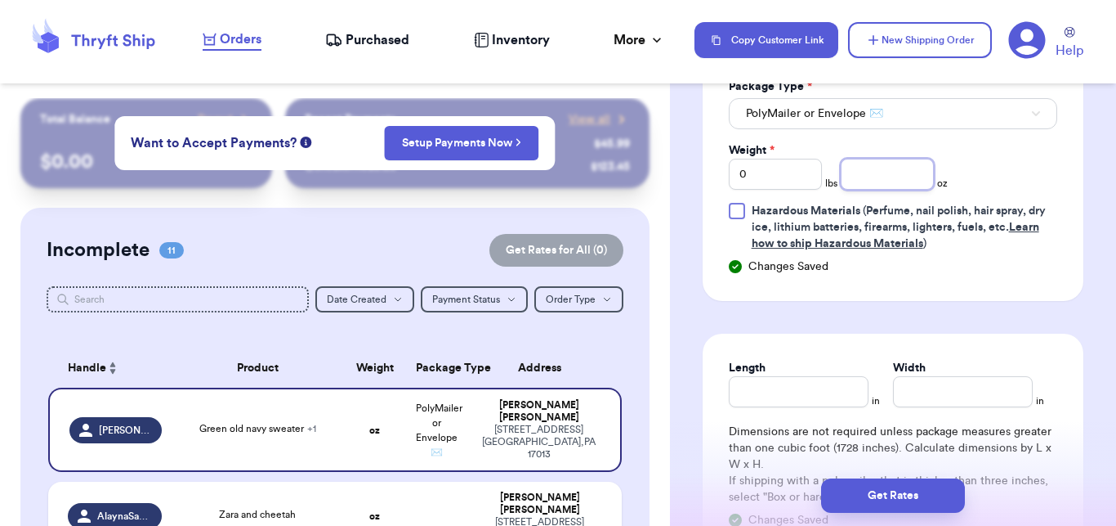
click at [877, 159] on input "number" at bounding box center [887, 174] width 93 height 31
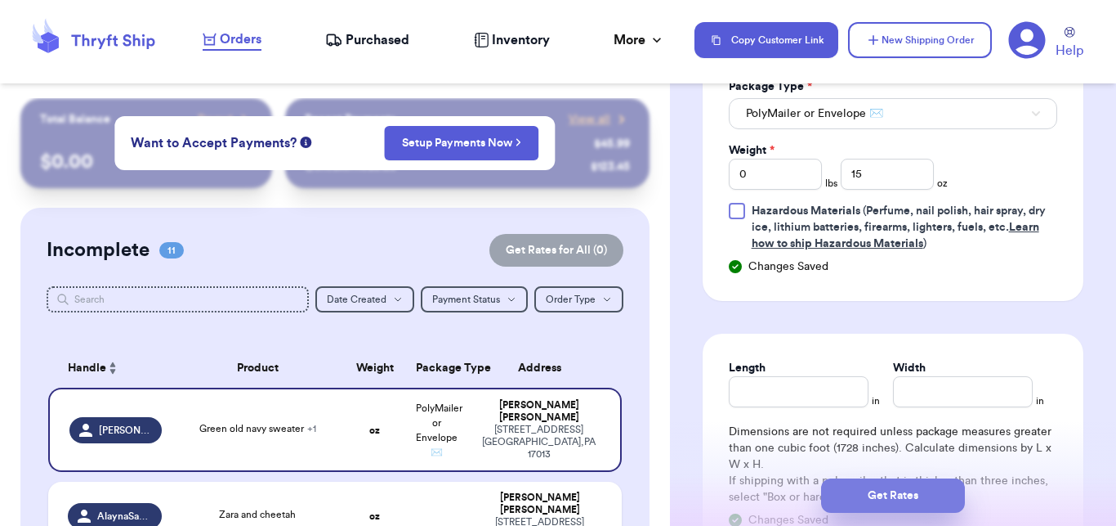
click at [881, 499] on button "Get Rates" at bounding box center [893, 495] width 144 height 34
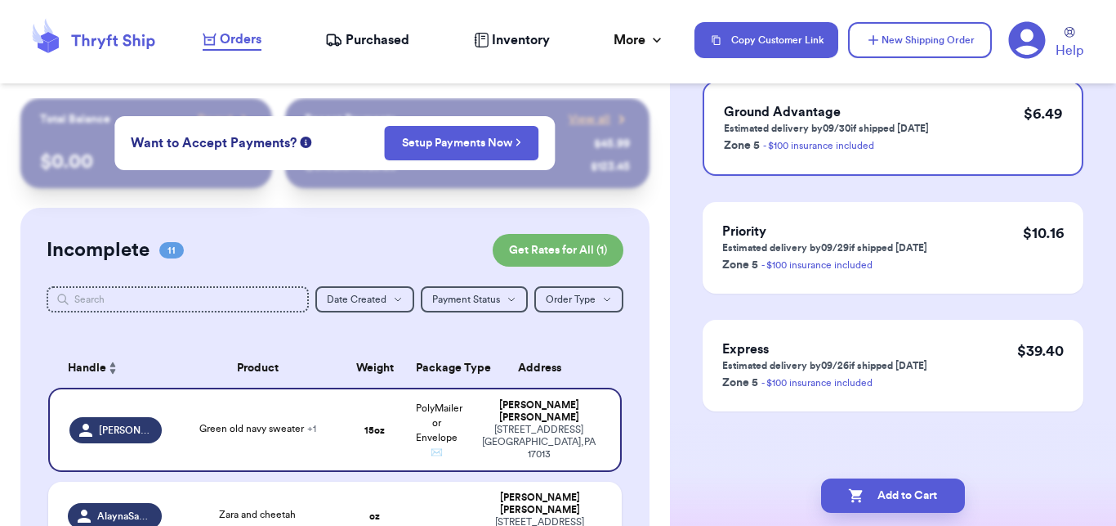
scroll to position [0, 0]
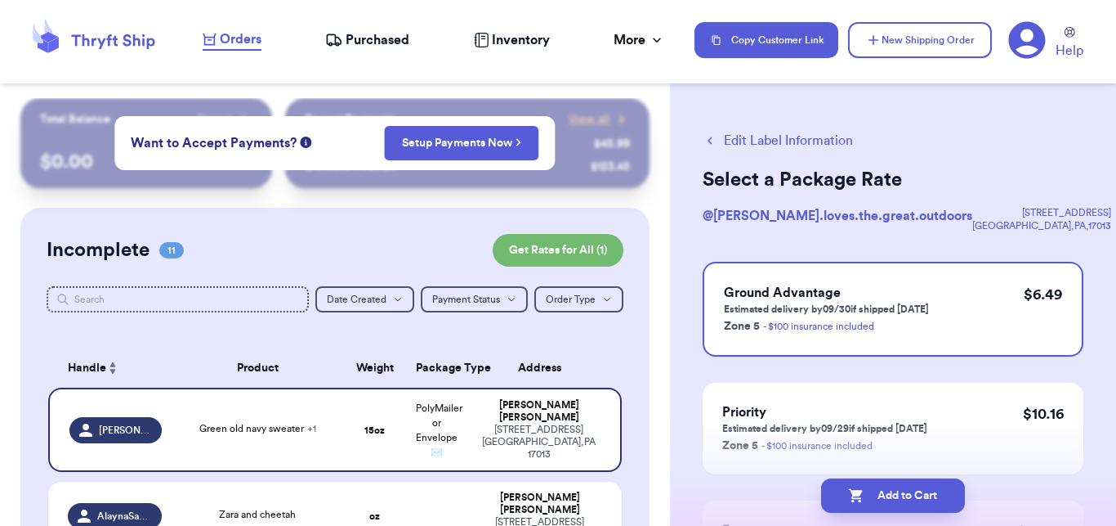
click at [882, 499] on button "Add to Cart" at bounding box center [893, 495] width 144 height 34
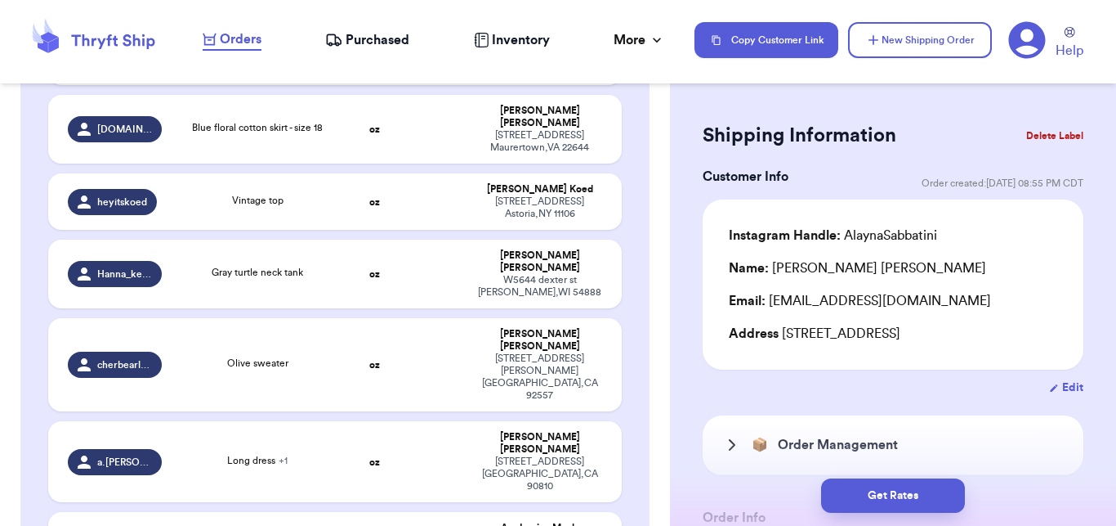
scroll to position [259, 0]
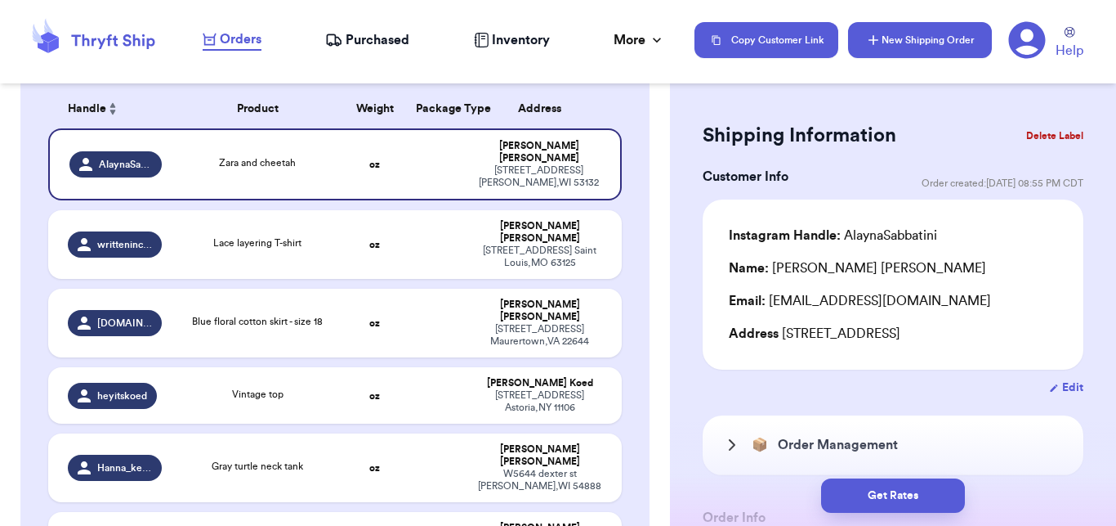
click at [905, 33] on button "New Shipping Order" at bounding box center [920, 40] width 144 height 36
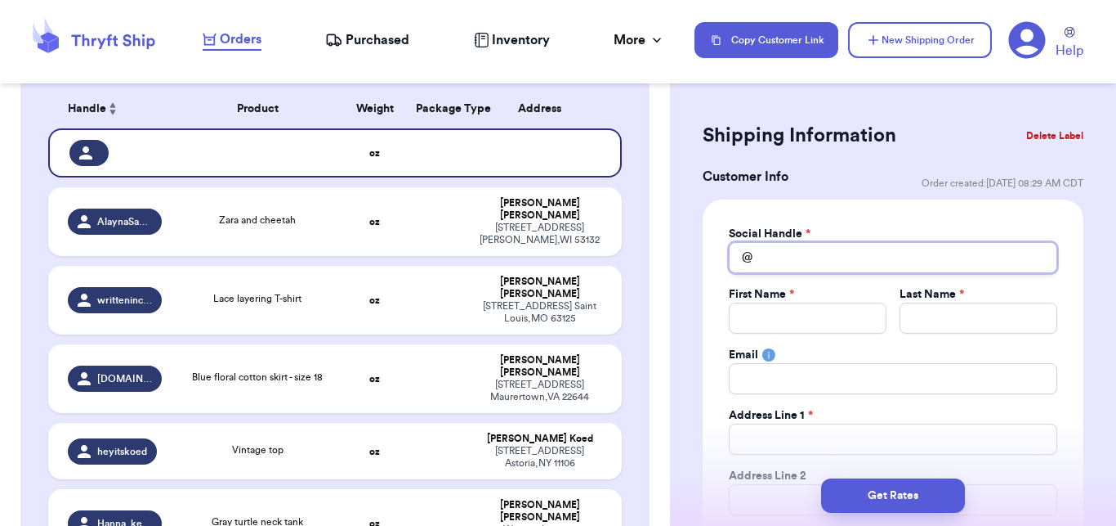
click at [784, 262] on input "Total Amount Paid" at bounding box center [893, 257] width 329 height 31
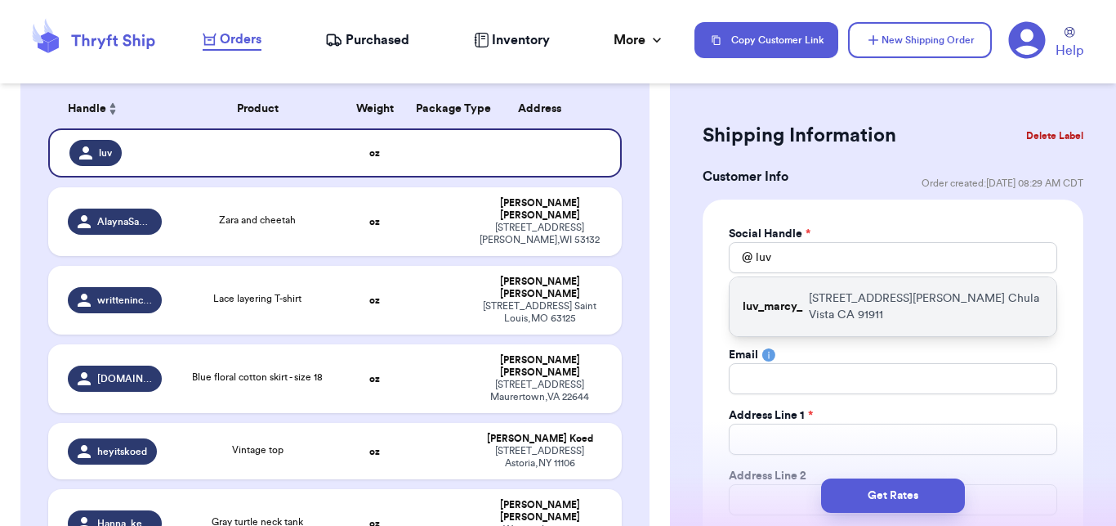
click at [873, 294] on p "[STREET_ADDRESS][PERSON_NAME]" at bounding box center [926, 306] width 235 height 33
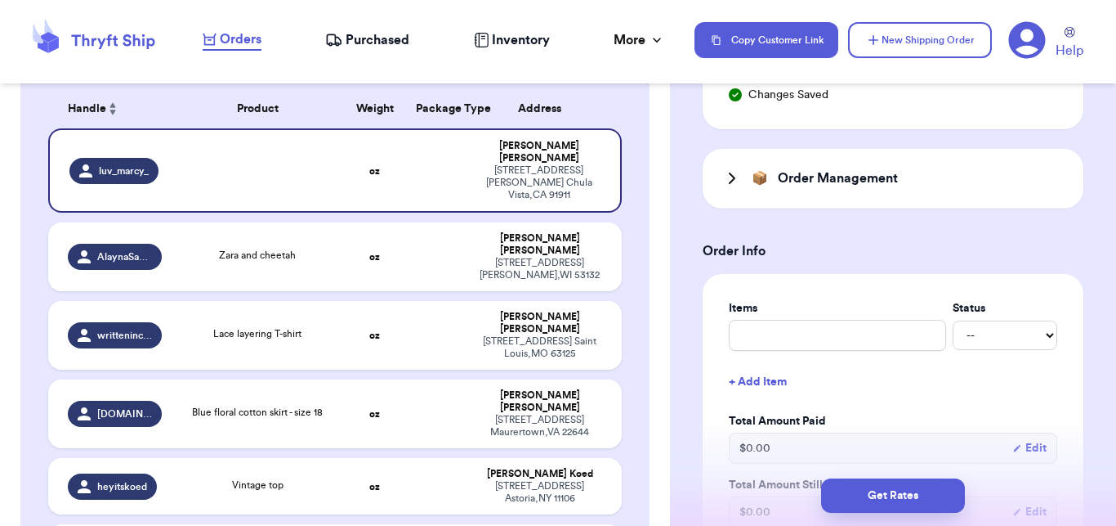
scroll to position [702, 0]
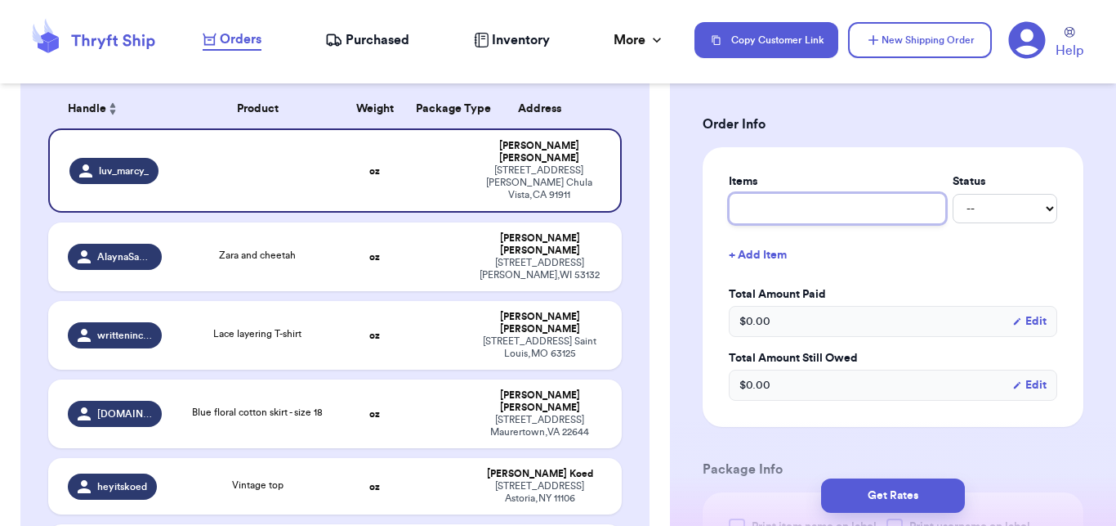
click at [780, 203] on input "text" at bounding box center [837, 208] width 217 height 31
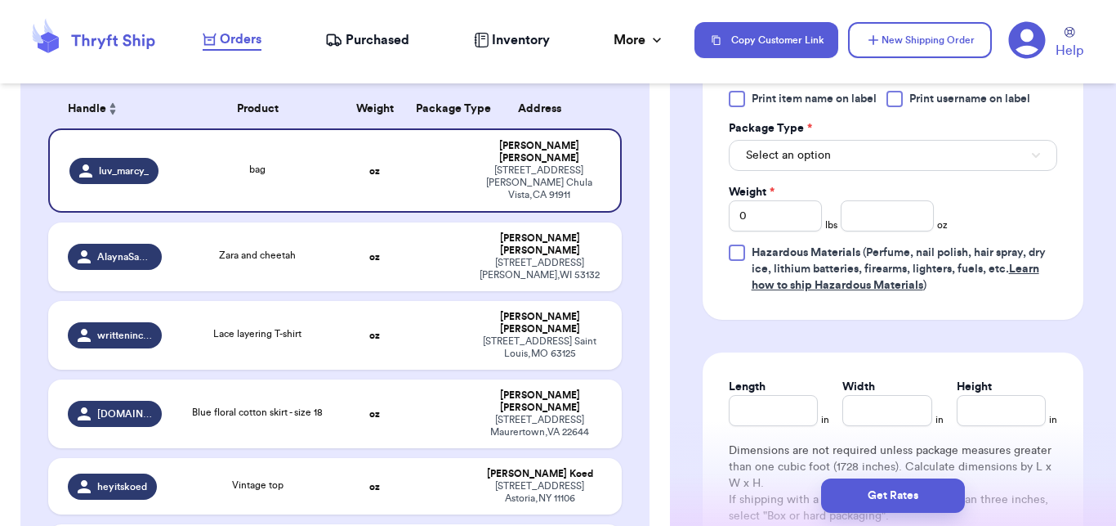
scroll to position [1187, 0]
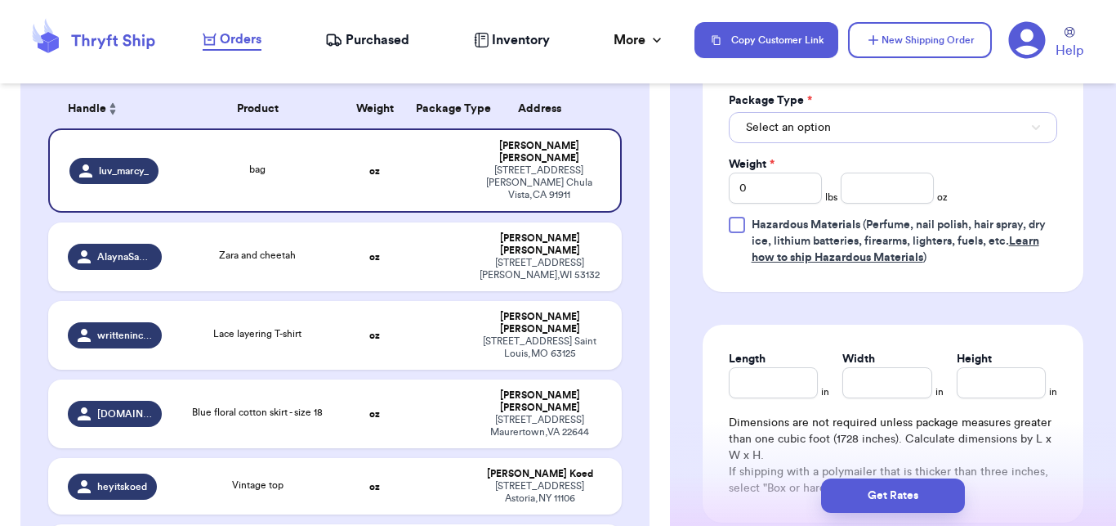
click at [791, 131] on span "Select an option" at bounding box center [788, 127] width 85 height 16
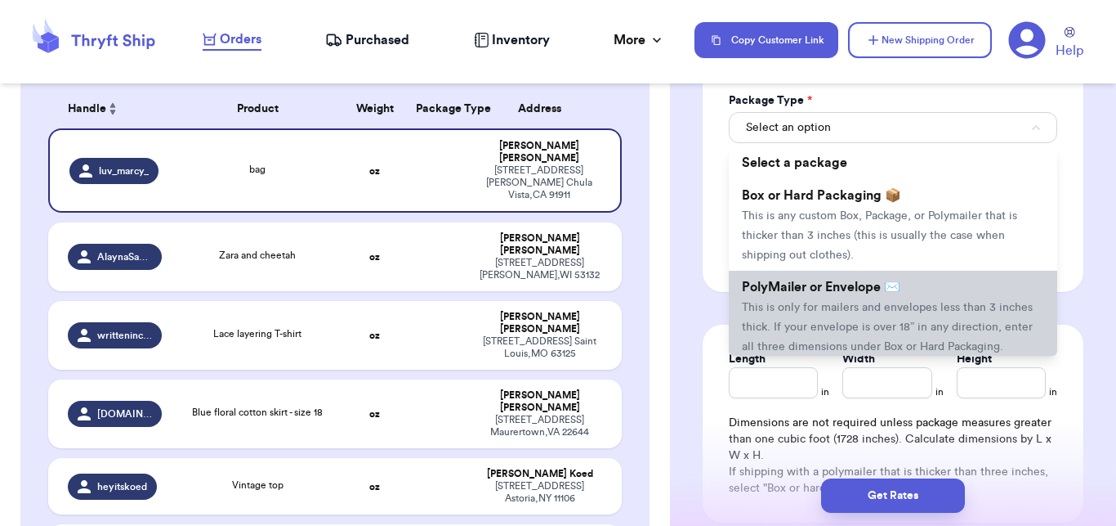
click at [782, 296] on li "PolyMailer or Envelope ✉️ This is only for mailers and envelopes less than 3 in…" at bounding box center [893, 317] width 329 height 92
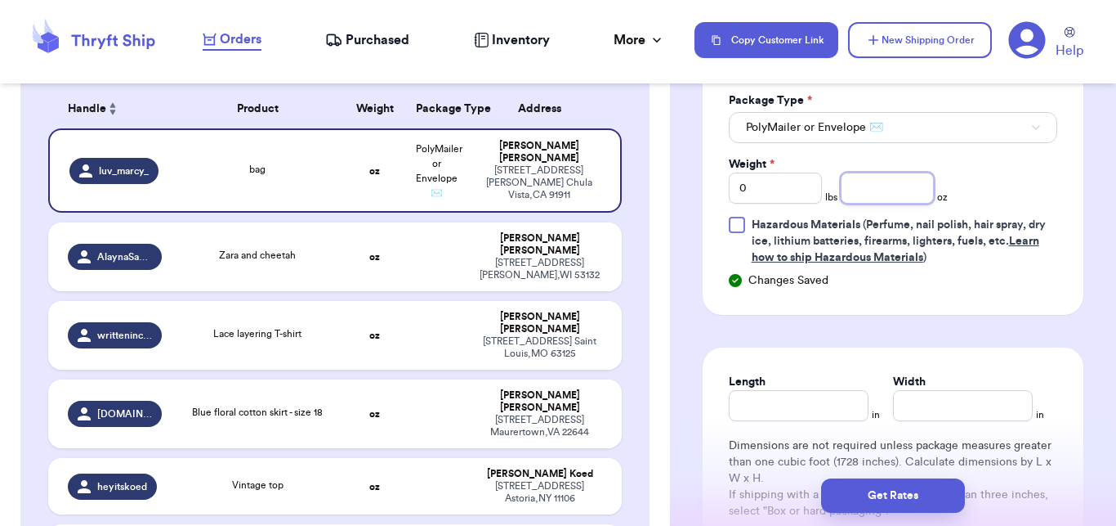
click at [870, 190] on input "number" at bounding box center [887, 187] width 93 height 31
click at [891, 506] on button "Get Rates" at bounding box center [893, 495] width 144 height 34
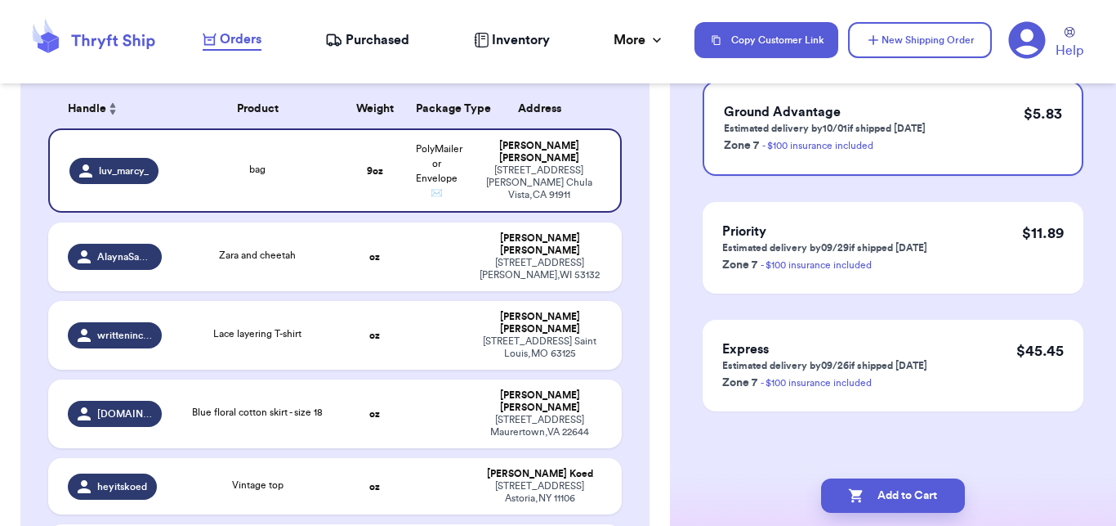
scroll to position [181, 0]
click at [891, 506] on button "Add to Cart" at bounding box center [893, 495] width 144 height 34
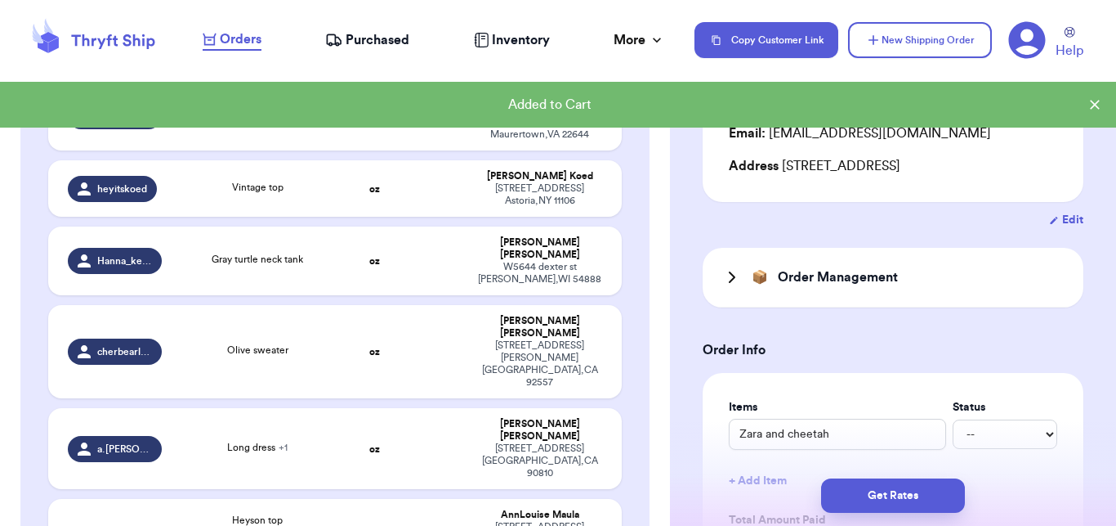
scroll to position [365, 0]
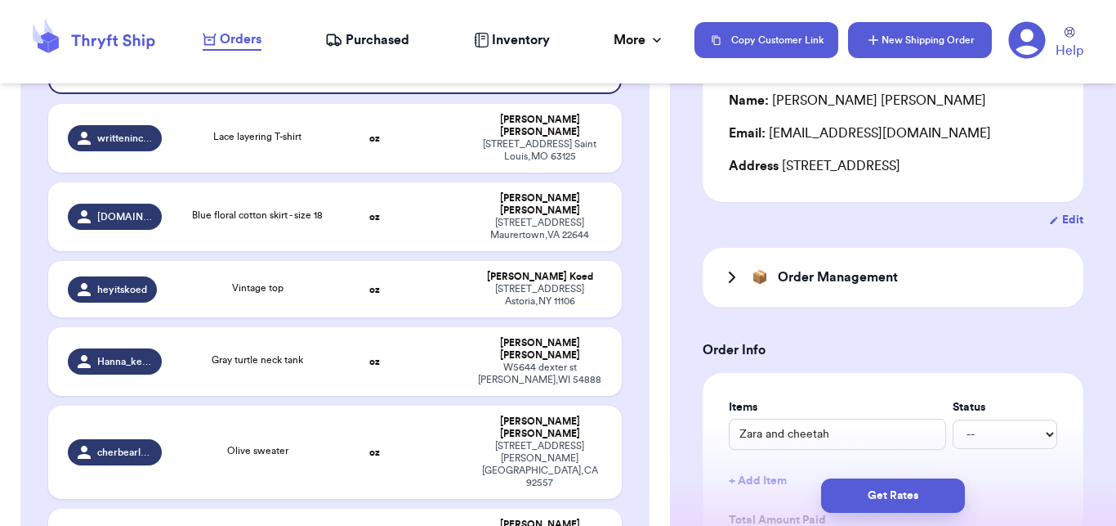
click at [939, 35] on button "New Shipping Order" at bounding box center [920, 40] width 144 height 36
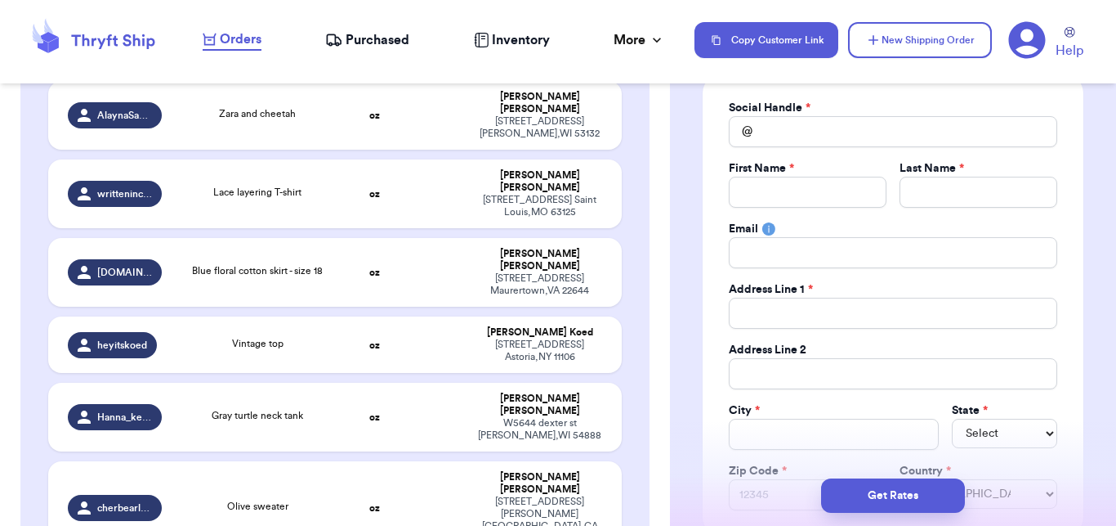
scroll to position [70, 0]
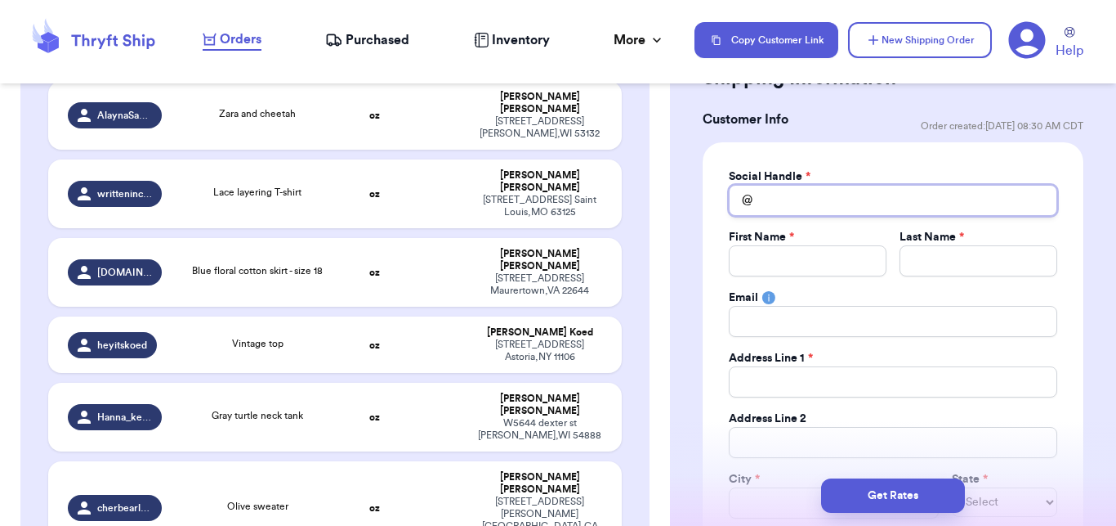
click at [899, 186] on input "Total Amount Paid" at bounding box center [893, 200] width 329 height 31
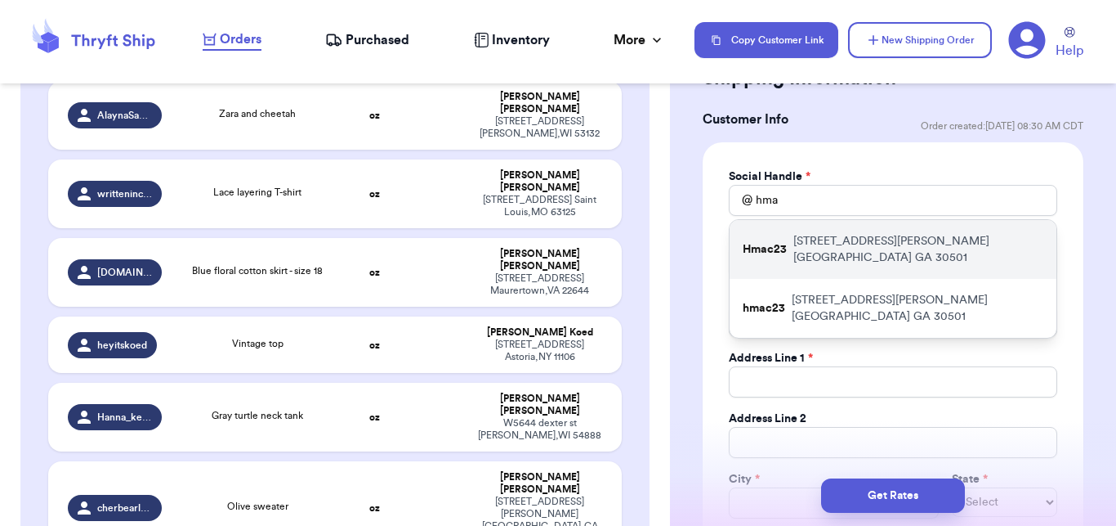
click at [886, 236] on p "[STREET_ADDRESS][PERSON_NAME]" at bounding box center [919, 249] width 250 height 33
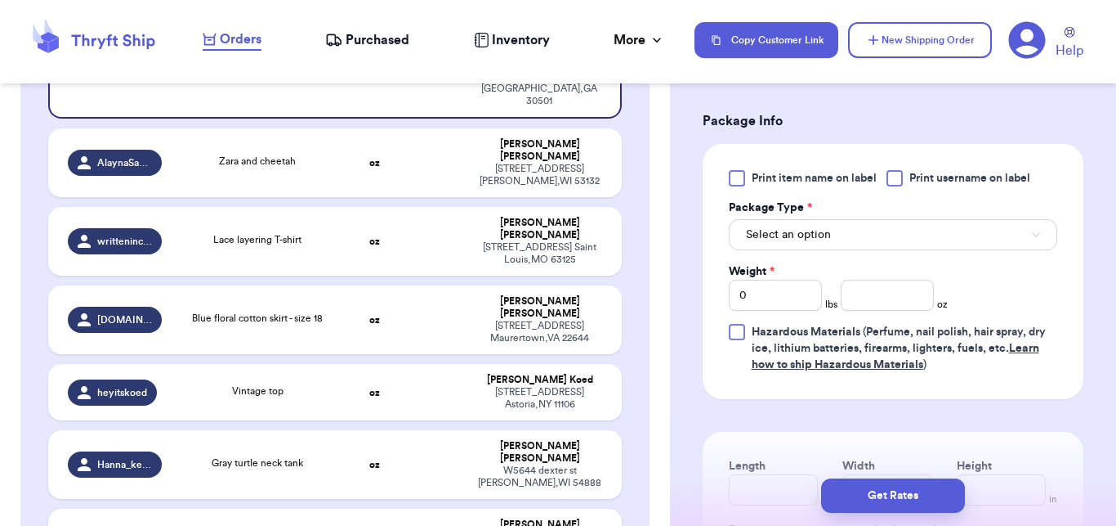
scroll to position [1089, 0]
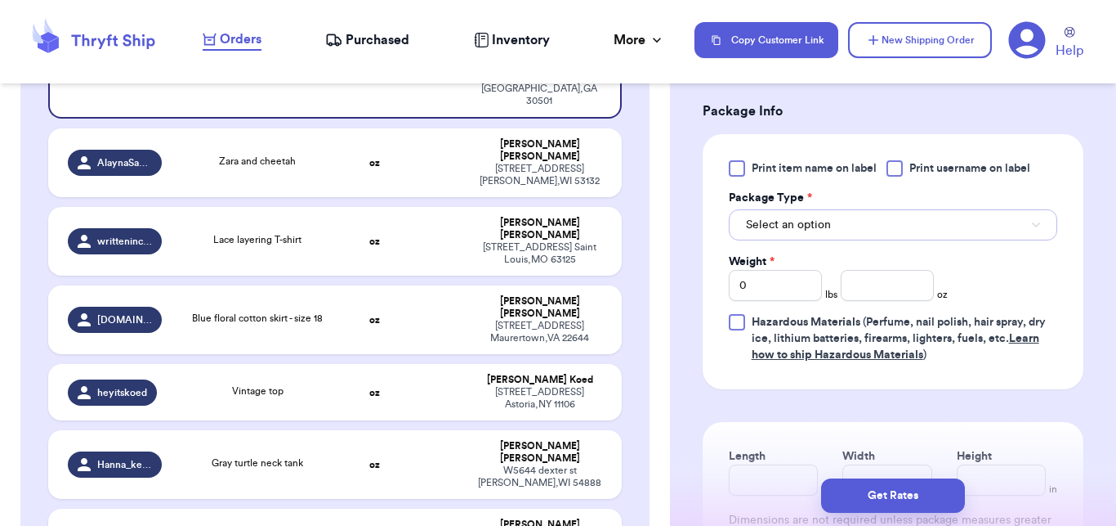
click at [919, 216] on button "Select an option" at bounding box center [893, 224] width 329 height 31
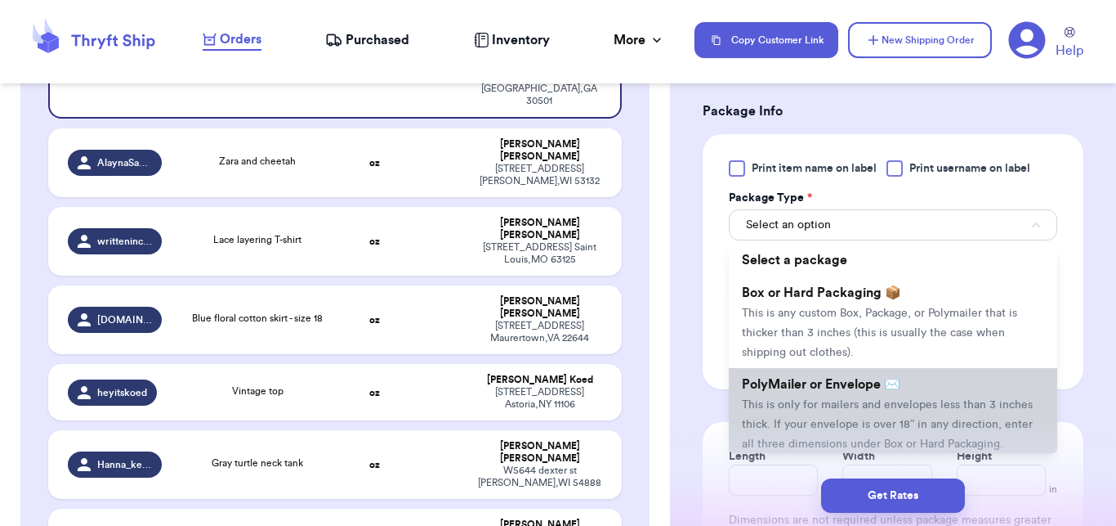
click at [836, 402] on span "This is only for mailers and envelopes less than 3 inches thick. If your envelo…" at bounding box center [887, 424] width 291 height 51
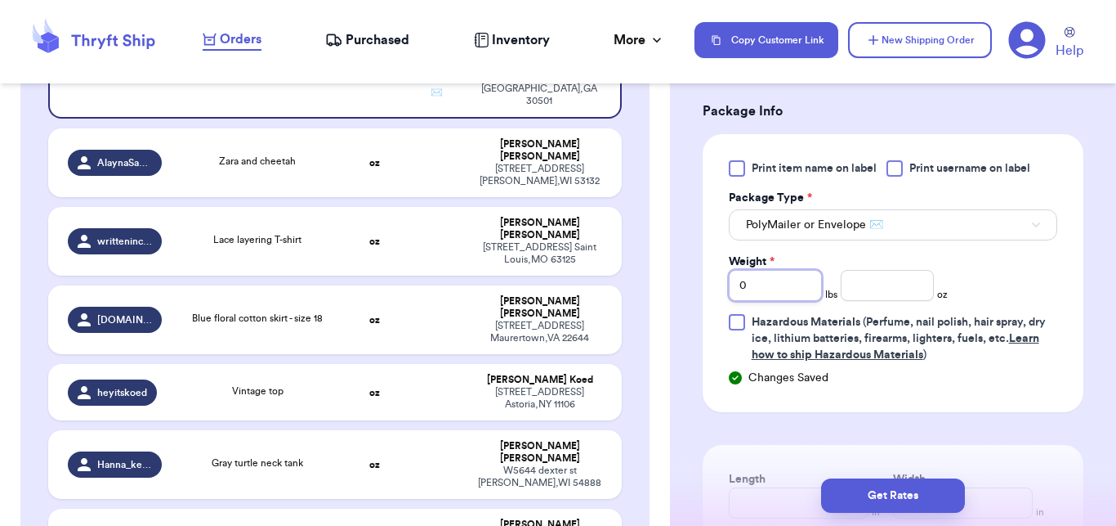
click at [753, 297] on input "0" at bounding box center [775, 285] width 93 height 31
click at [856, 288] on input "number" at bounding box center [887, 285] width 93 height 31
click at [895, 485] on button "Get Rates" at bounding box center [893, 495] width 144 height 34
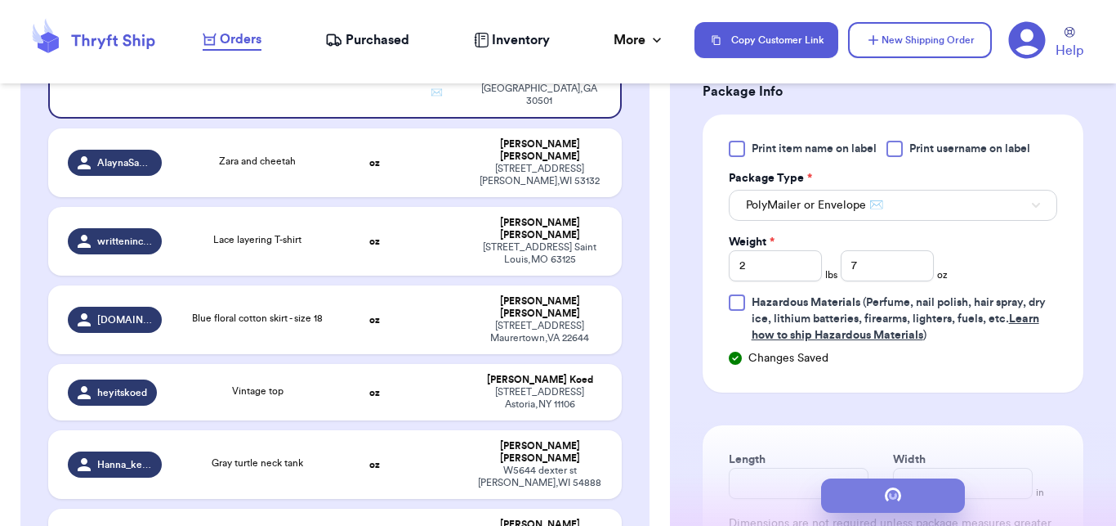
scroll to position [0, 0]
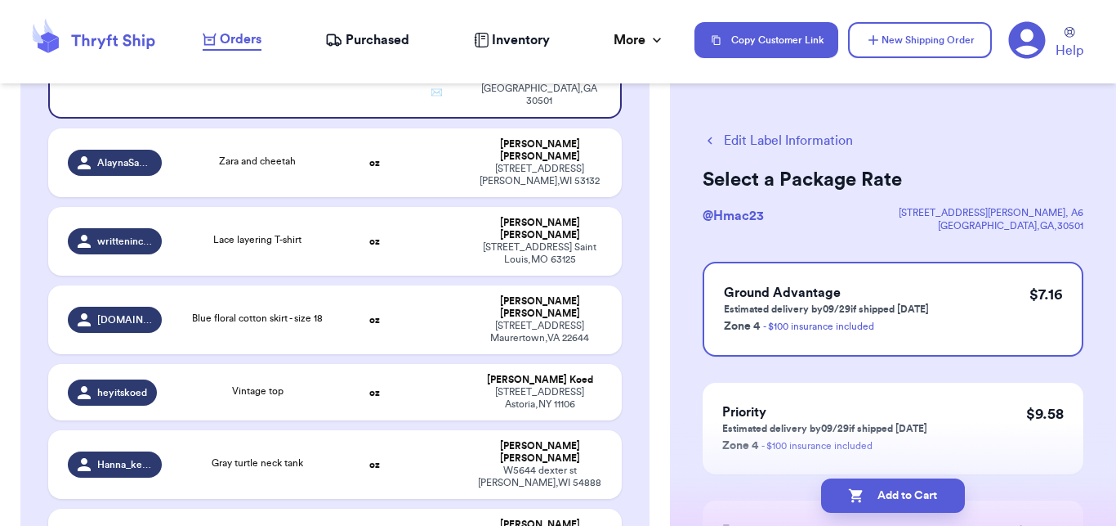
click at [895, 485] on button "Add to Cart" at bounding box center [893, 495] width 144 height 34
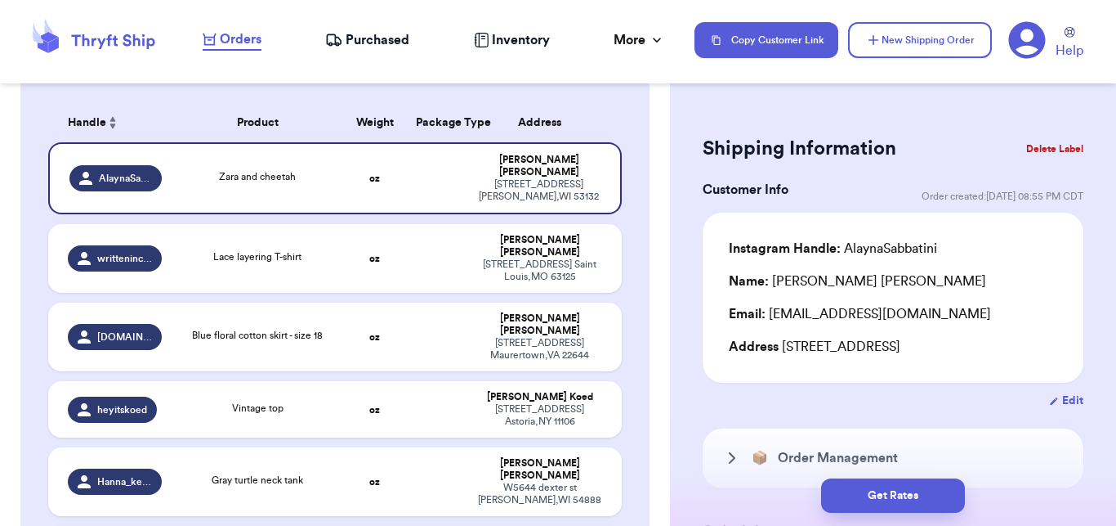
scroll to position [224, 0]
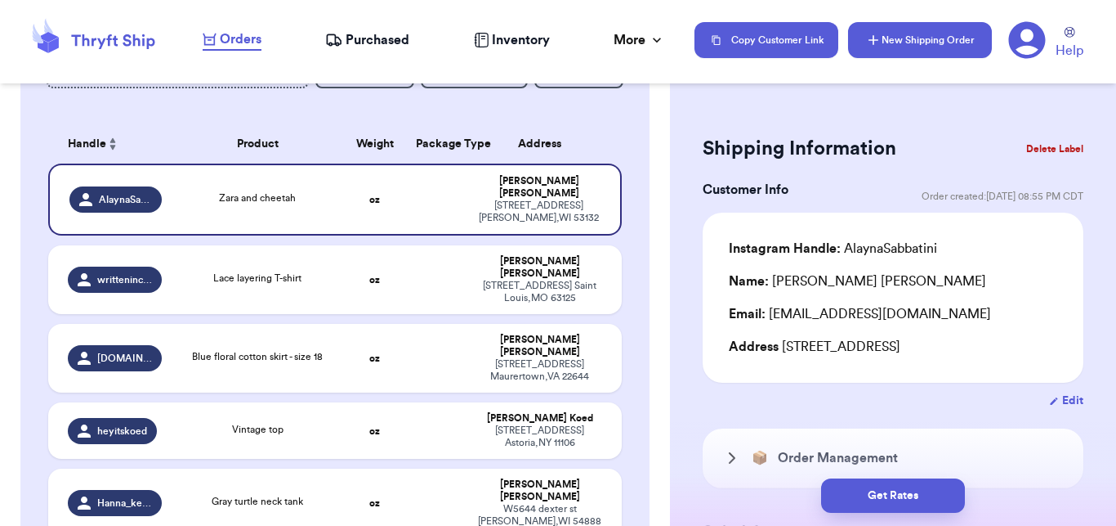
click at [907, 33] on button "New Shipping Order" at bounding box center [920, 40] width 144 height 36
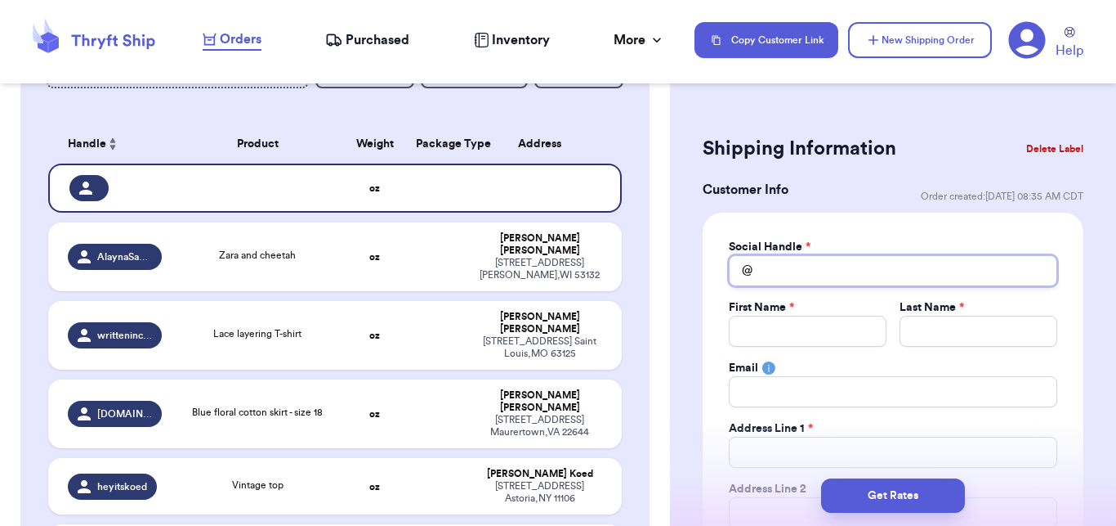
click at [841, 284] on input "Total Amount Paid" at bounding box center [893, 270] width 329 height 31
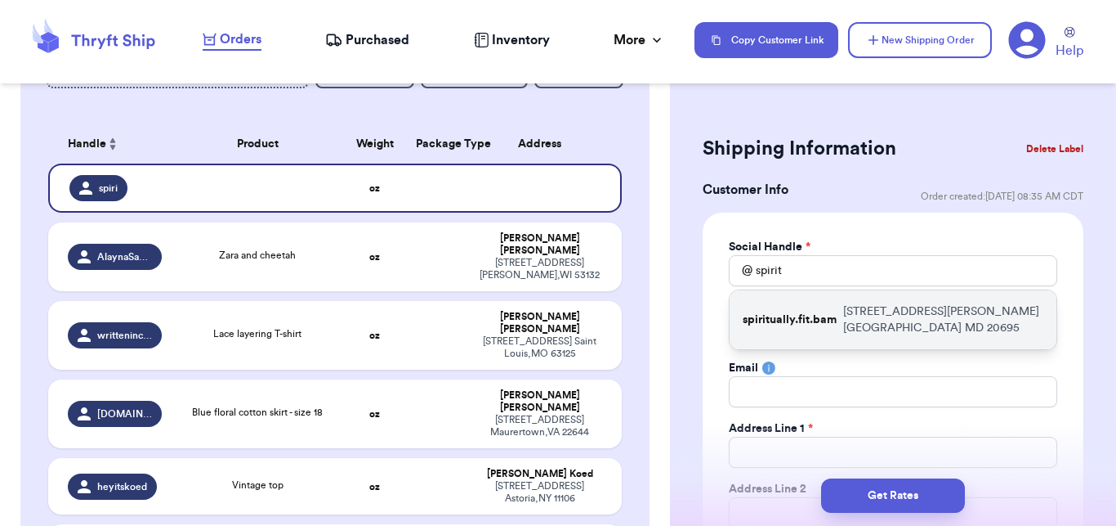
click at [849, 308] on p "[STREET_ADDRESS][PERSON_NAME]" at bounding box center [943, 319] width 200 height 33
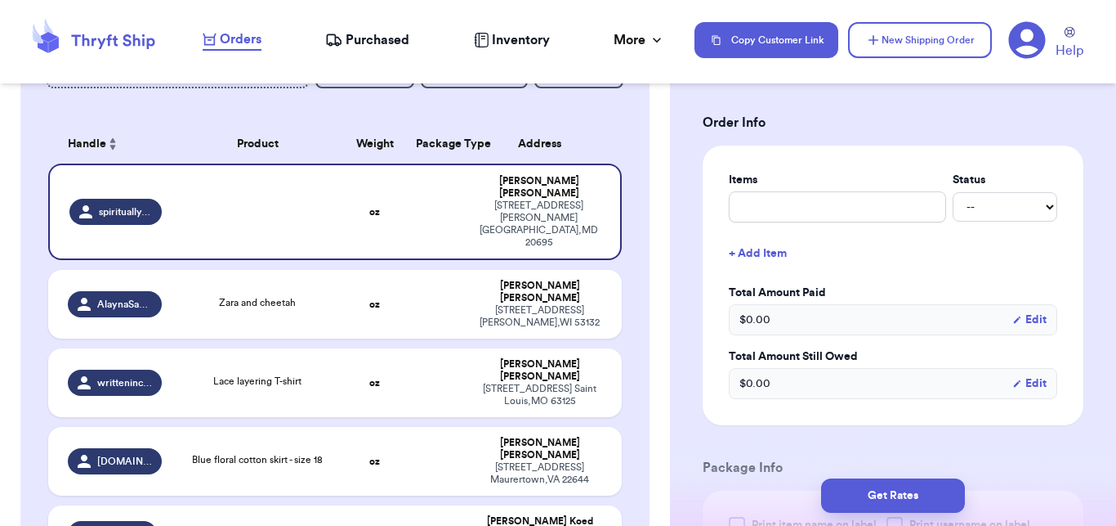
scroll to position [725, 0]
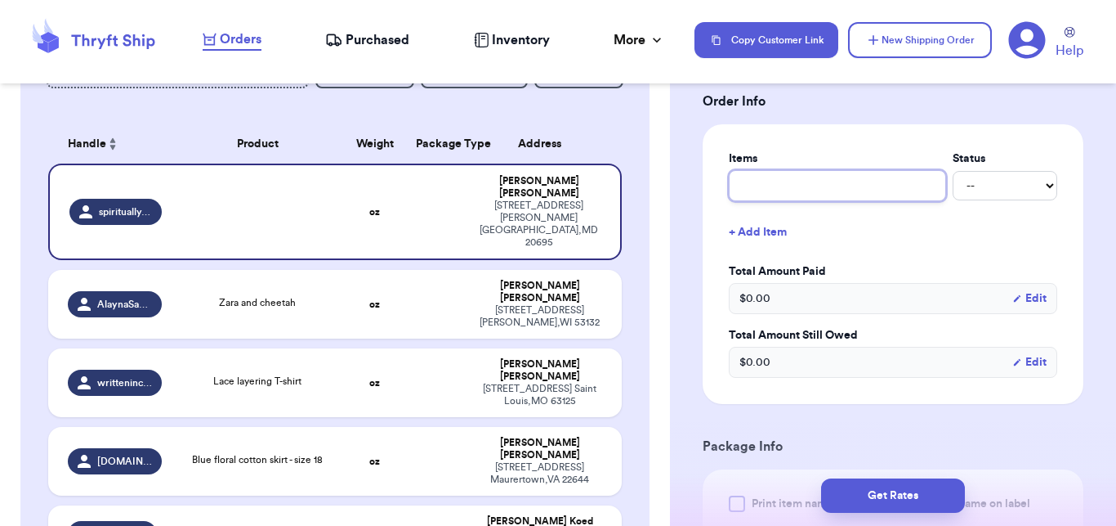
click at [884, 195] on input "text" at bounding box center [837, 185] width 217 height 31
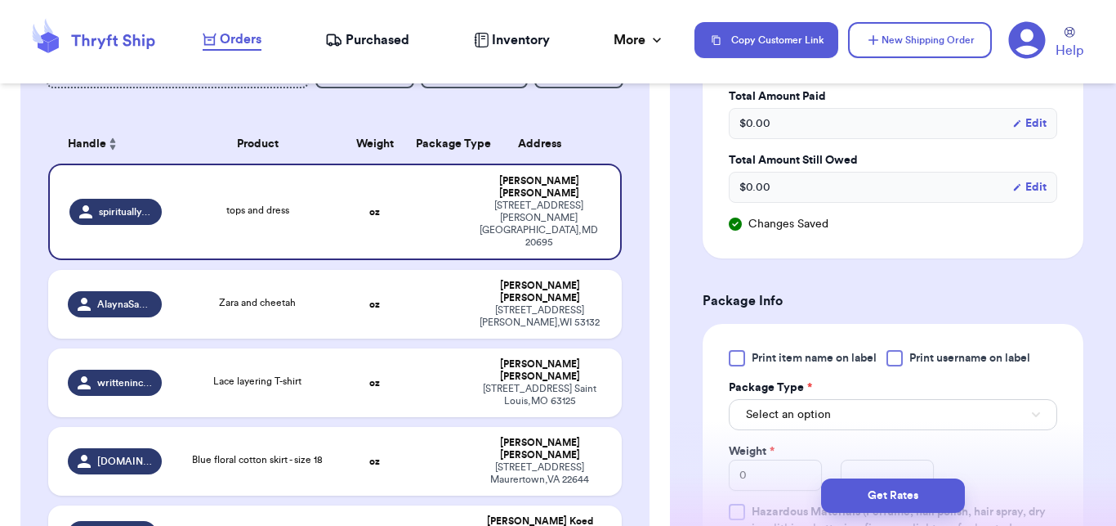
scroll to position [1087, 0]
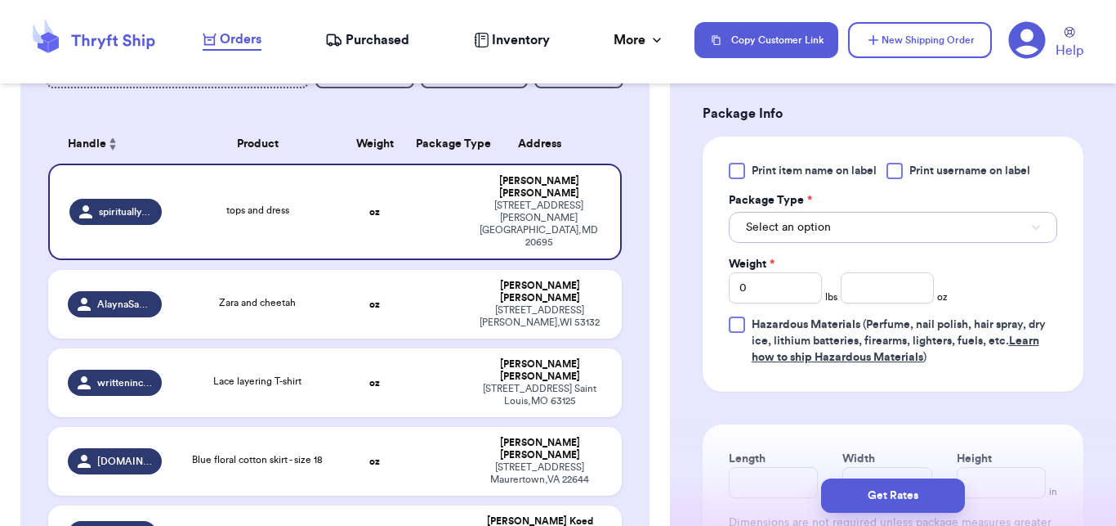
click at [879, 239] on button "Select an option" at bounding box center [893, 227] width 329 height 31
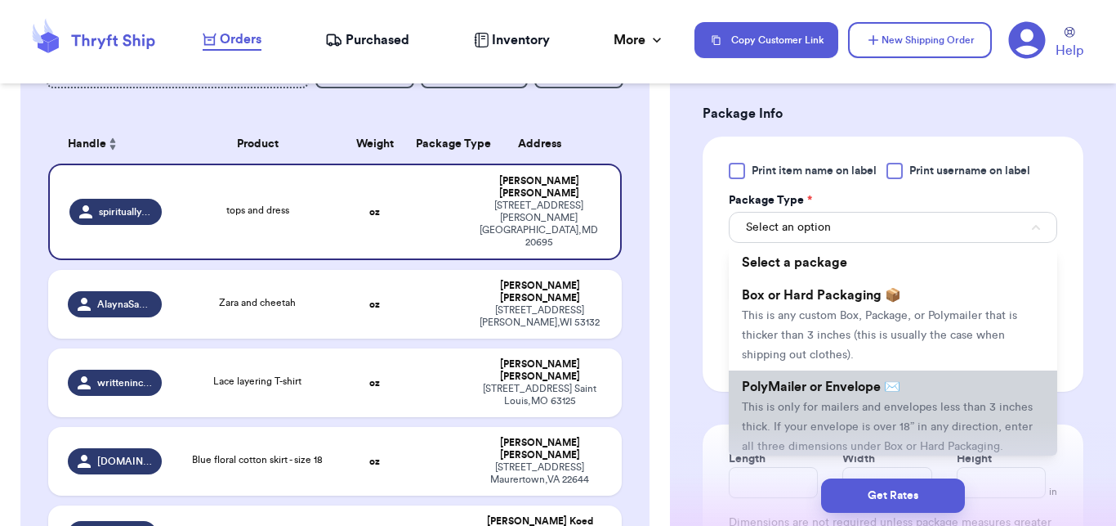
click at [821, 391] on span "PolyMailer or Envelope ✉️" at bounding box center [821, 386] width 159 height 13
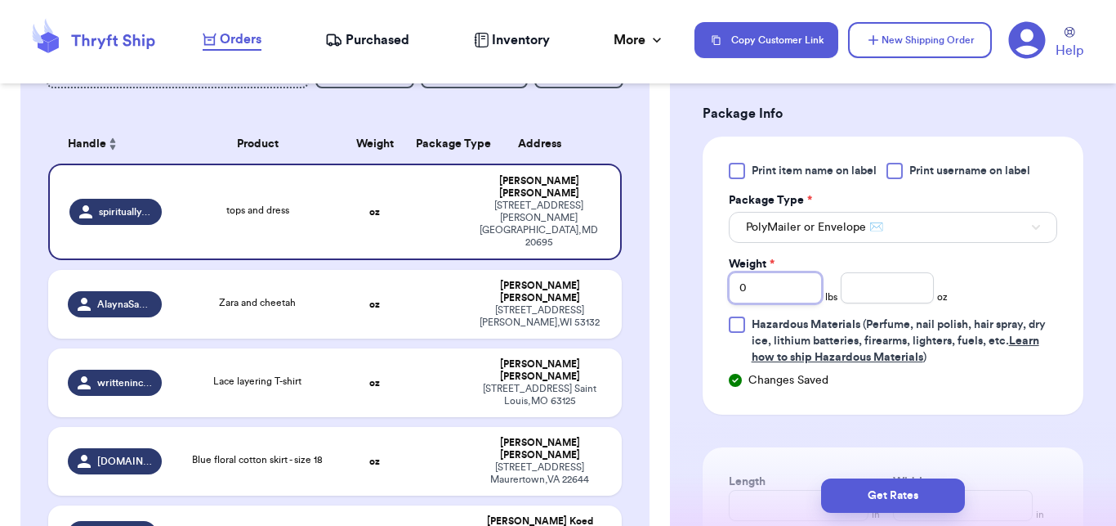
click at [799, 301] on input "0" at bounding box center [775, 287] width 93 height 31
click at [853, 288] on input "number" at bounding box center [887, 287] width 93 height 31
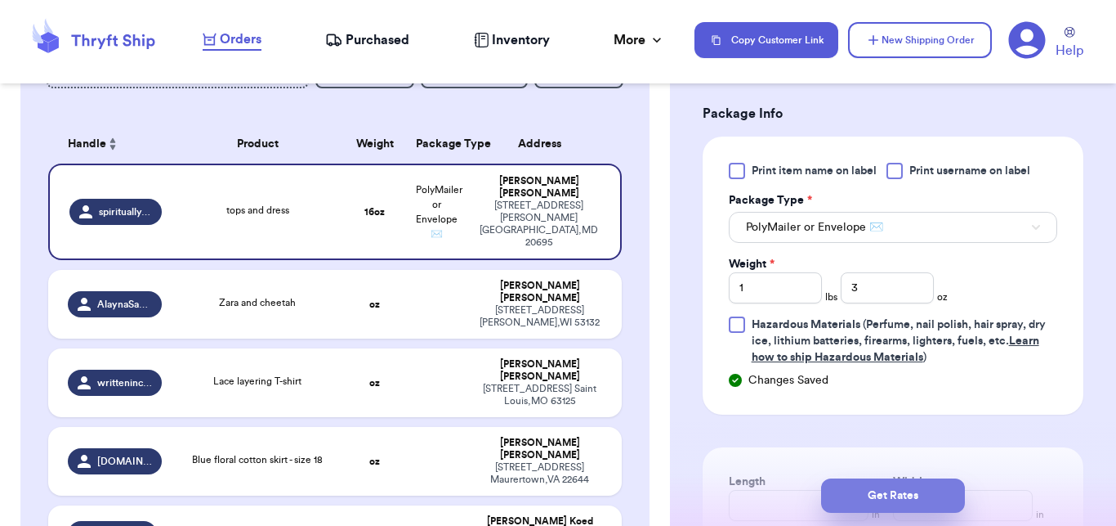
click at [872, 508] on button "Get Rates" at bounding box center [893, 495] width 144 height 34
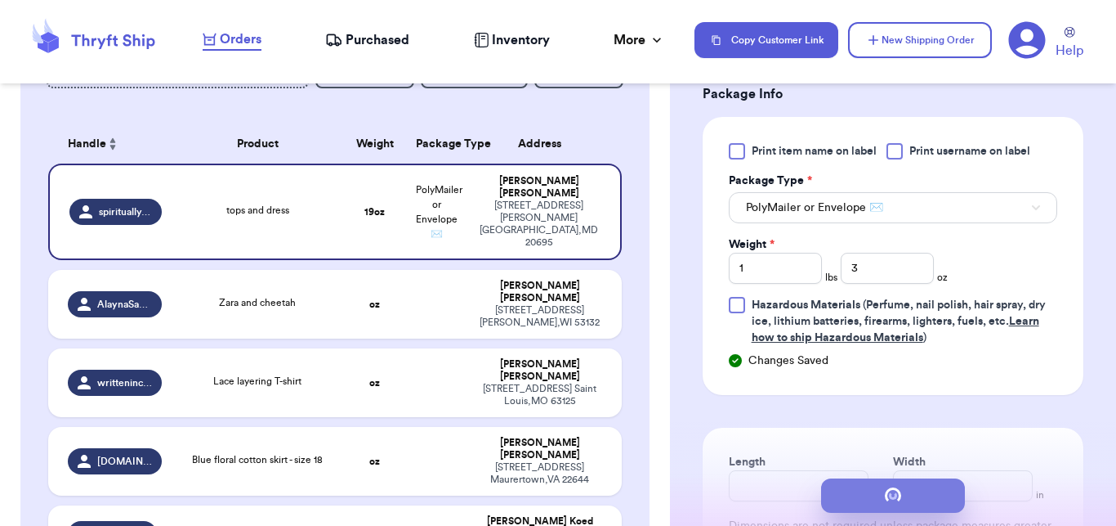
scroll to position [181, 0]
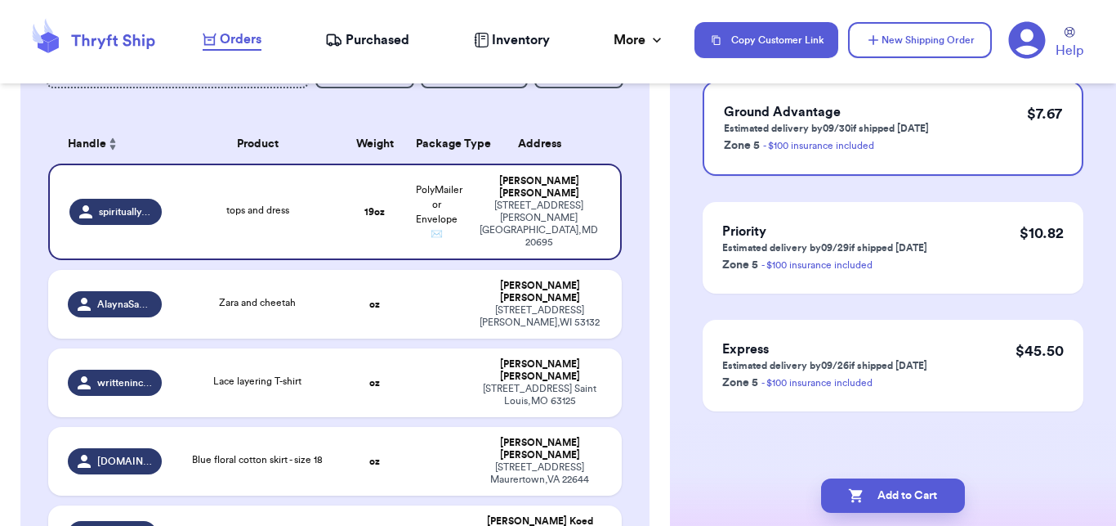
click at [872, 508] on button "Add to Cart" at bounding box center [893, 495] width 144 height 34
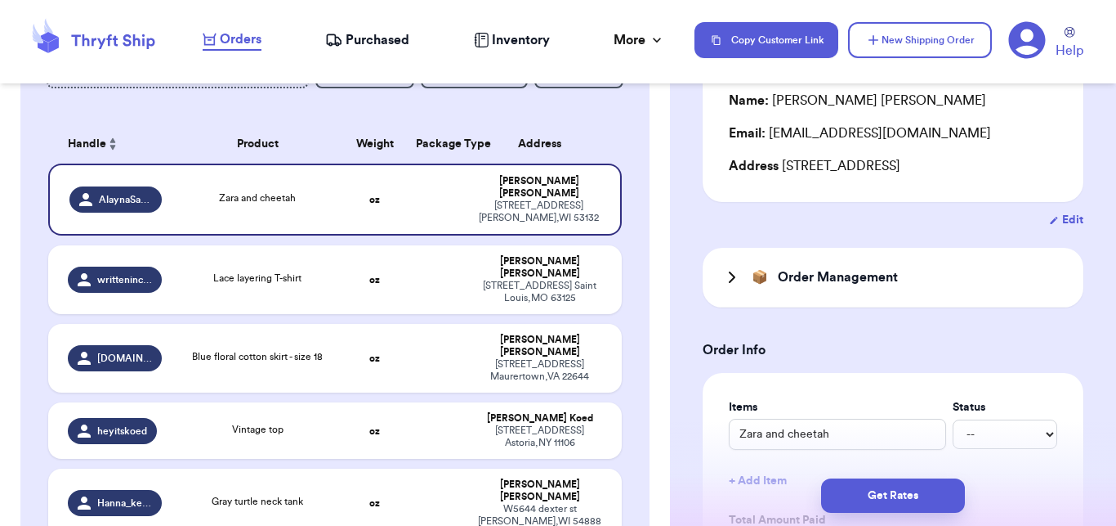
scroll to position [0, 0]
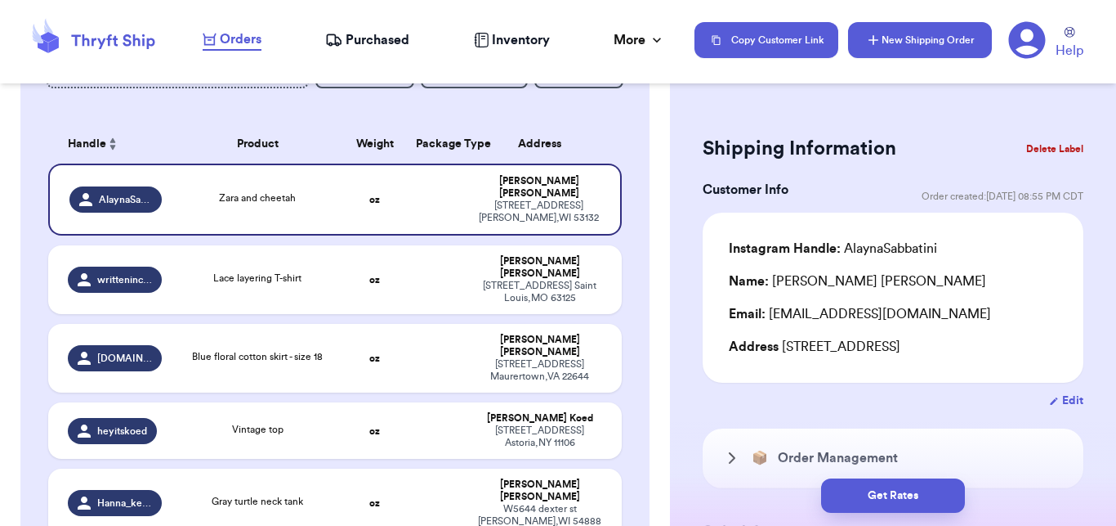
click at [946, 22] on button "New Shipping Order" at bounding box center [920, 40] width 144 height 36
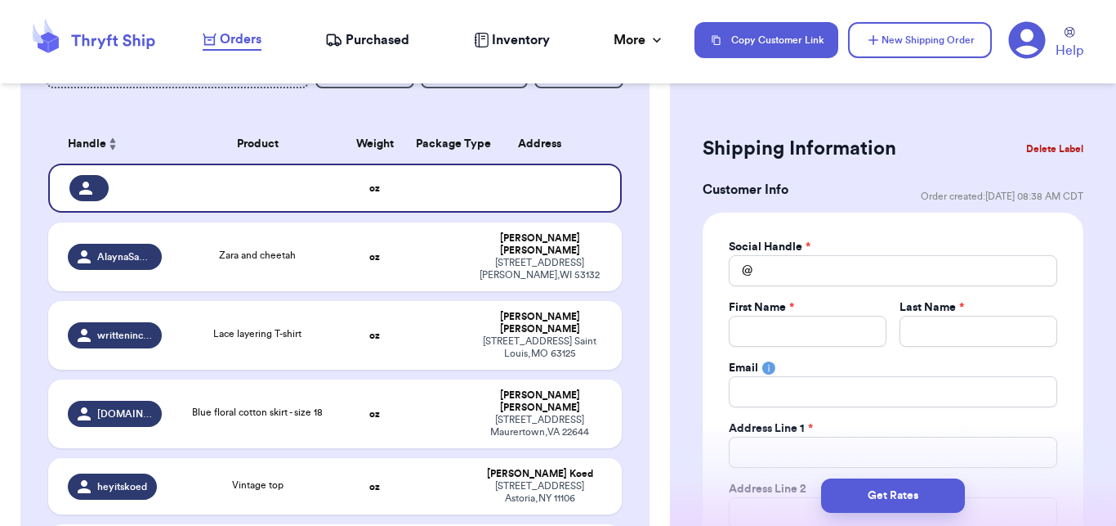
click at [782, 287] on div "Social Handle * @ First Name * Last Name * Email Address Line 1 * Address Line …" at bounding box center [893, 444] width 329 height 410
click at [780, 280] on input "Total Amount Paid" at bounding box center [893, 270] width 329 height 31
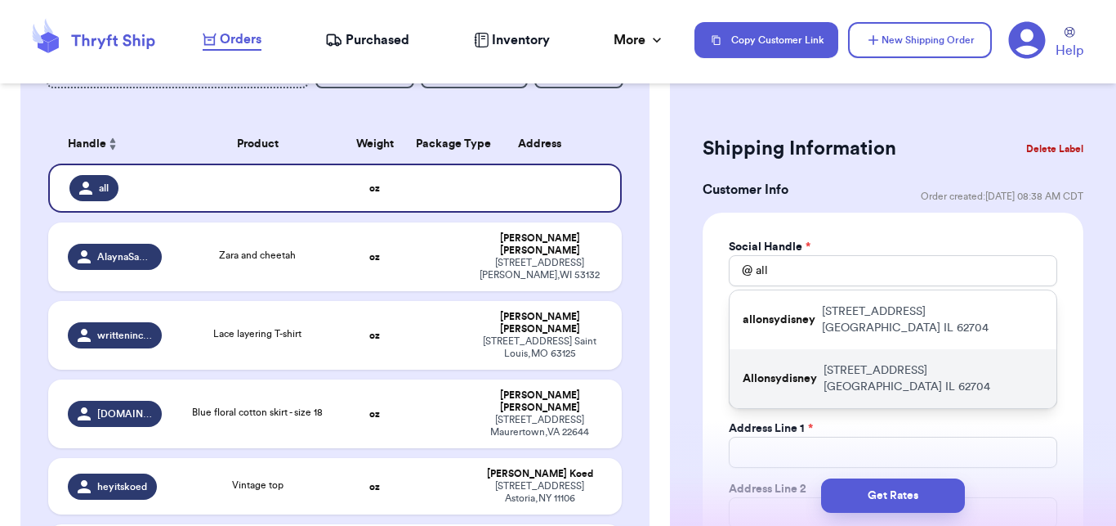
click at [803, 370] on p "Allonsydisney" at bounding box center [780, 378] width 74 height 16
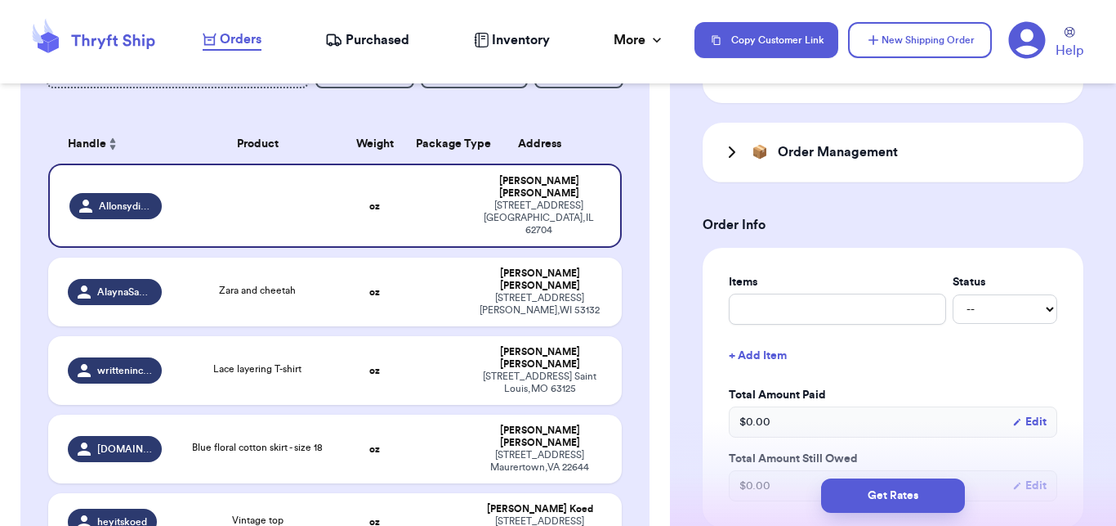
scroll to position [616, 0]
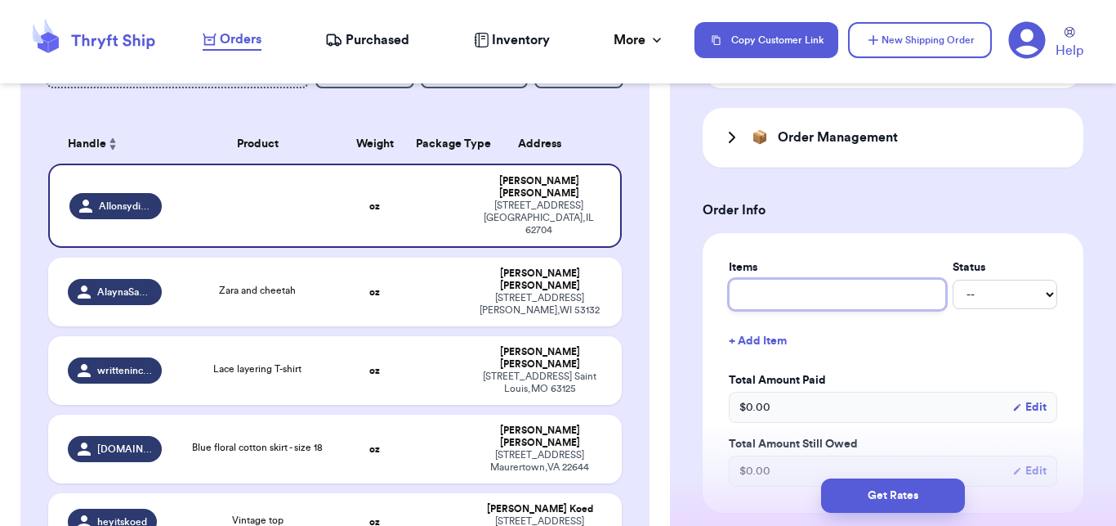
click at [731, 299] on input "text" at bounding box center [837, 294] width 217 height 31
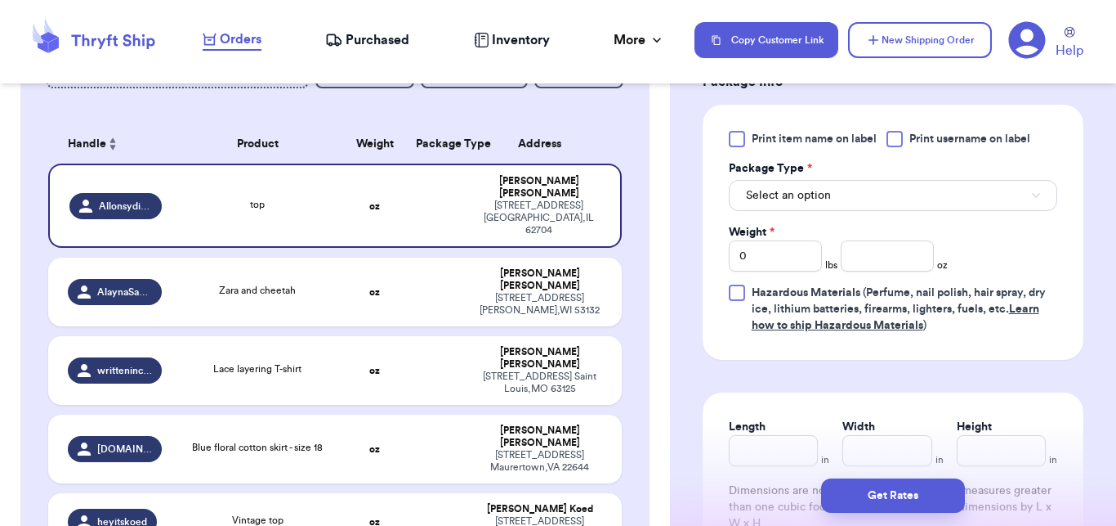
scroll to position [1162, 0]
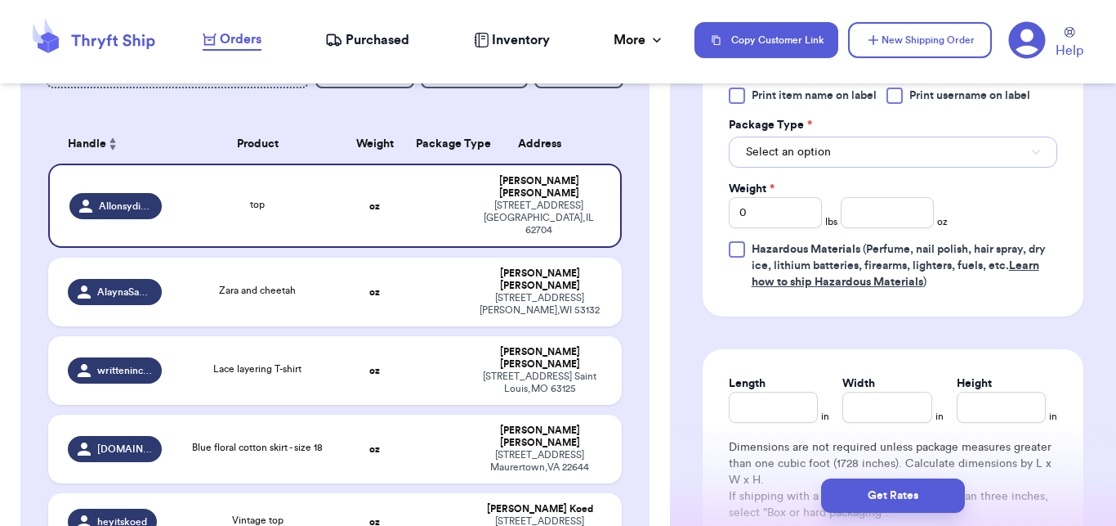
click at [859, 151] on button "Select an option" at bounding box center [893, 151] width 329 height 31
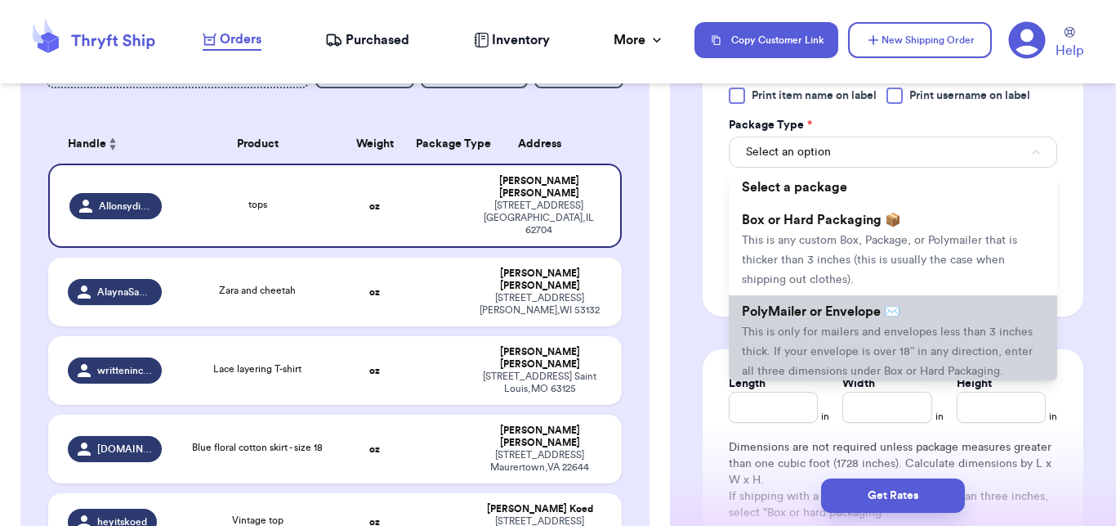
click at [817, 334] on span "This is only for mailers and envelopes less than 3 inches thick. If your envelo…" at bounding box center [887, 351] width 291 height 51
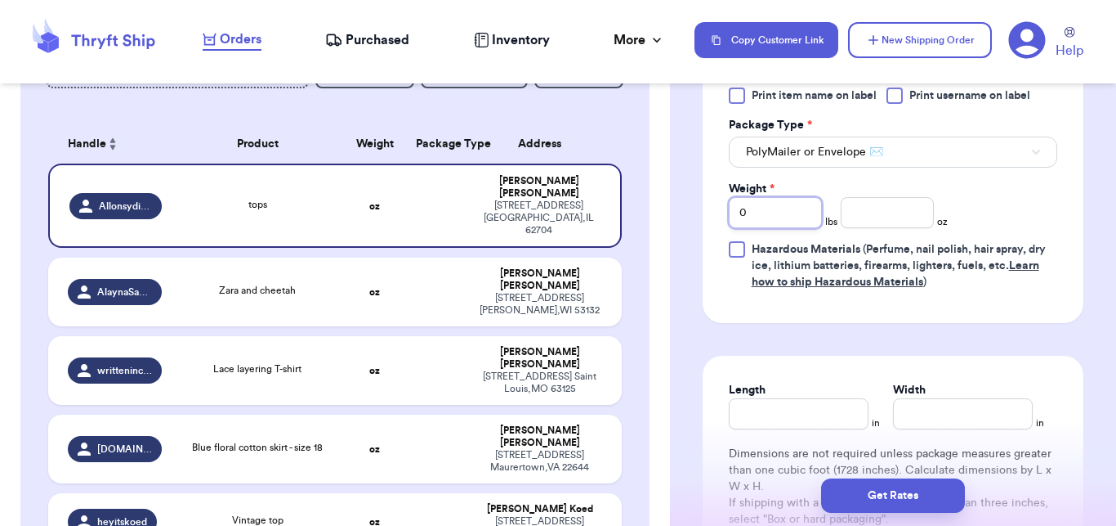
click at [785, 221] on input "0" at bounding box center [775, 212] width 93 height 31
click at [890, 214] on input "number" at bounding box center [887, 212] width 93 height 31
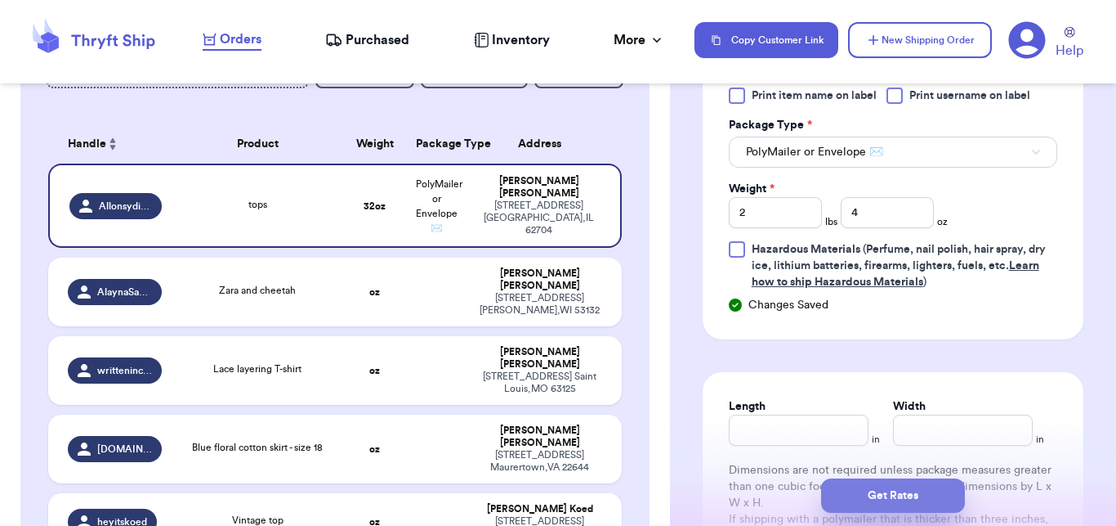
click at [908, 490] on button "Get Rates" at bounding box center [893, 495] width 144 height 34
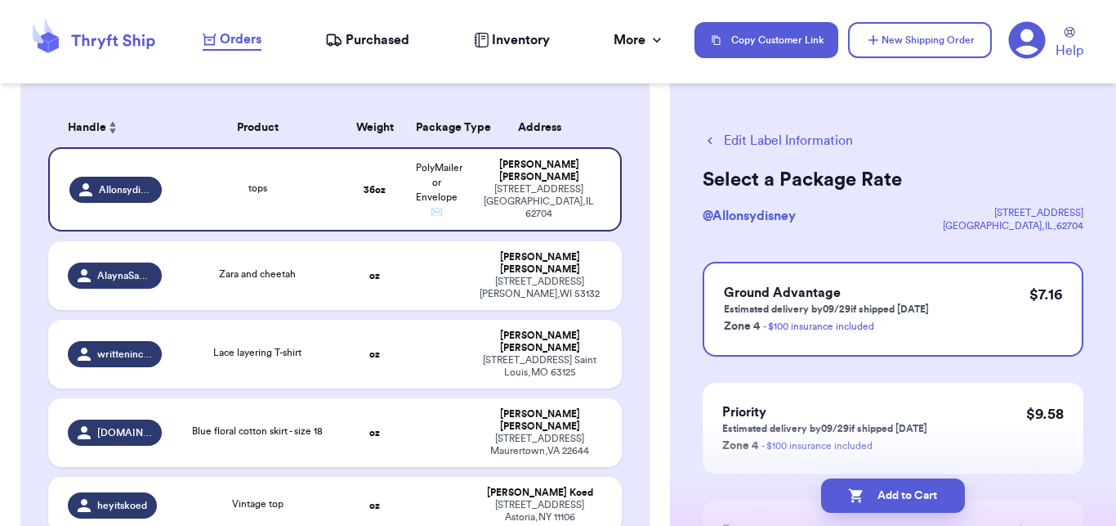
scroll to position [230, 0]
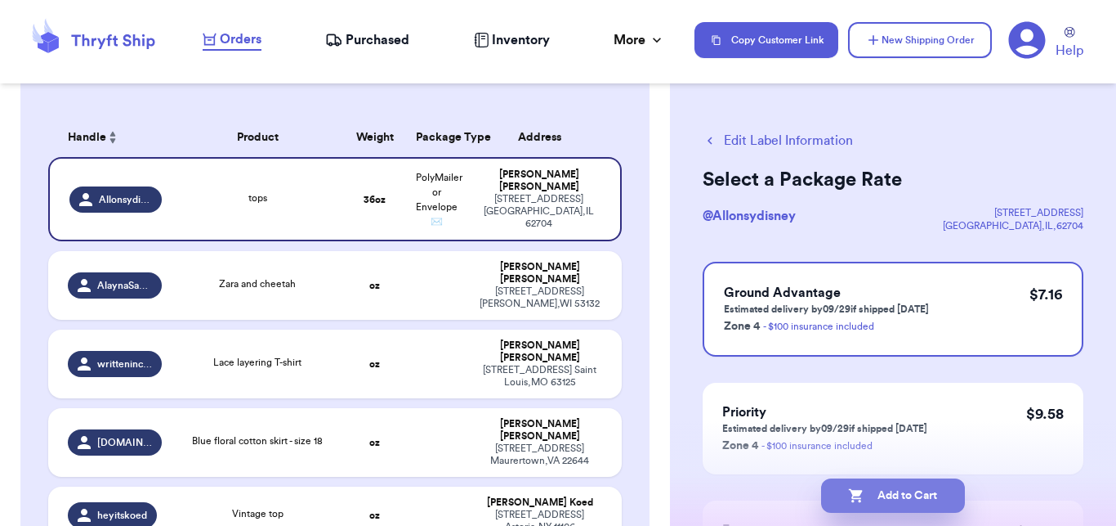
click at [888, 488] on button "Add to Cart" at bounding box center [893, 495] width 144 height 34
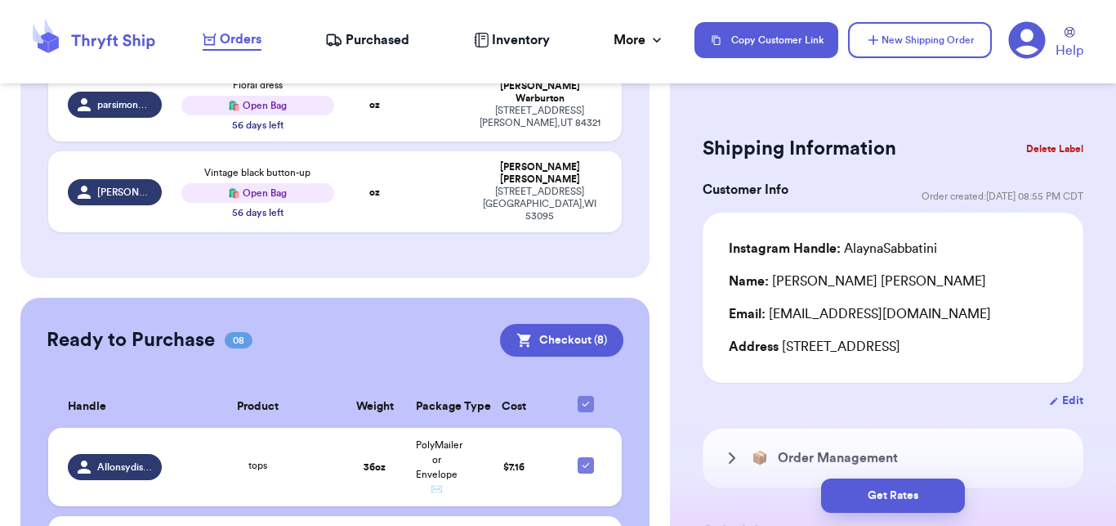
scroll to position [951, 0]
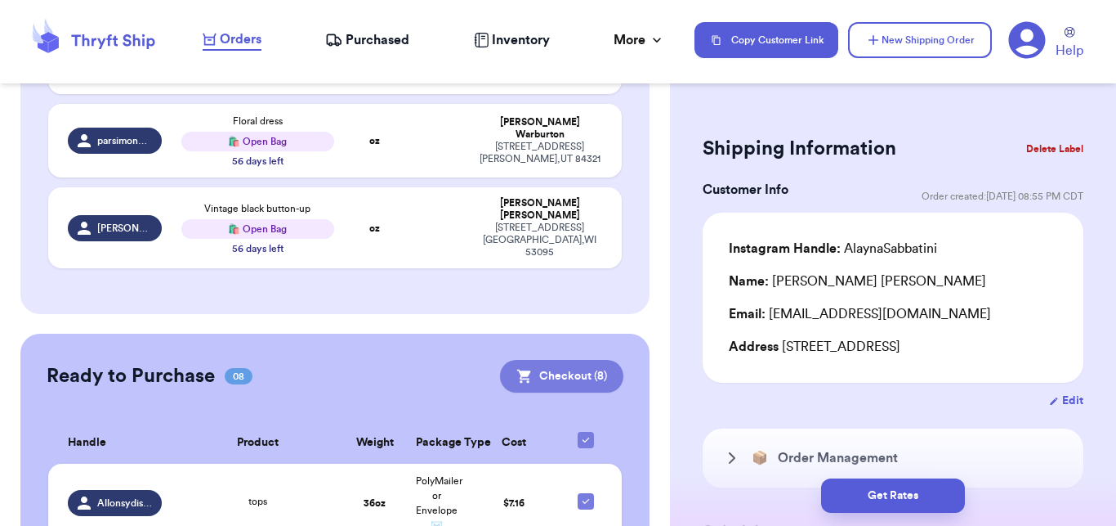
click at [577, 360] on button "Checkout ( 8 )" at bounding box center [561, 376] width 123 height 33
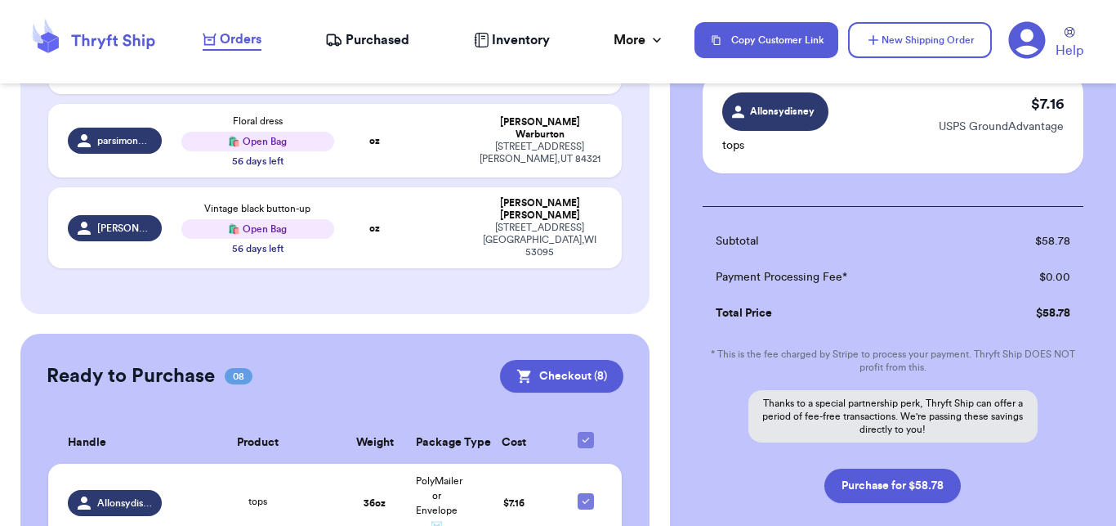
scroll to position [1017, 0]
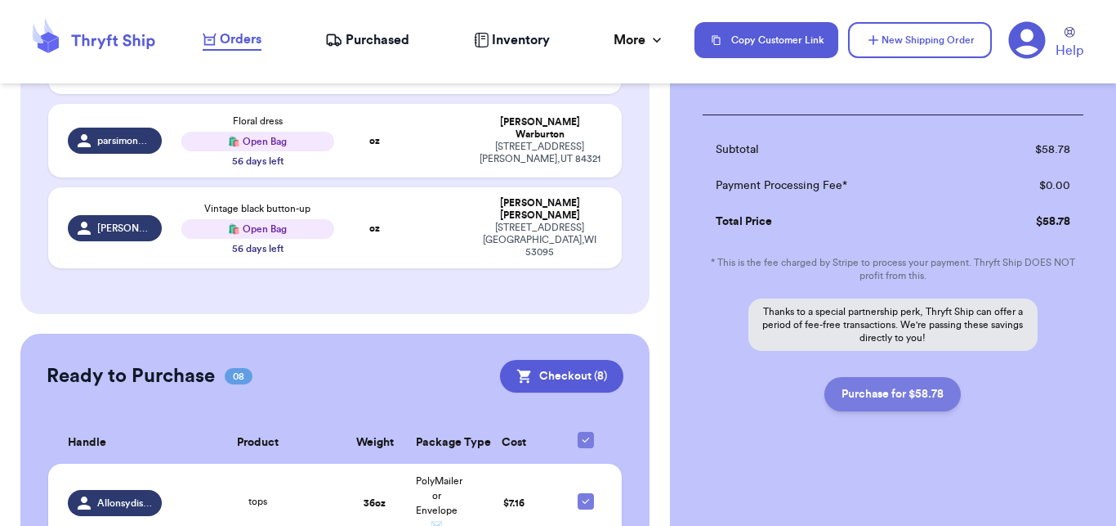
click at [926, 408] on button "Purchase for $58.78" at bounding box center [893, 394] width 136 height 34
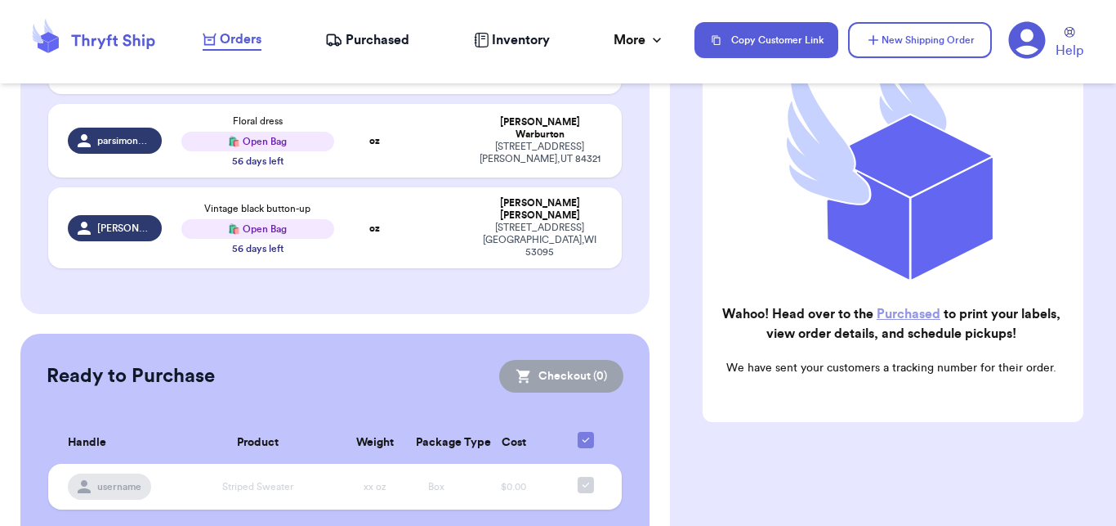
scroll to position [872, 0]
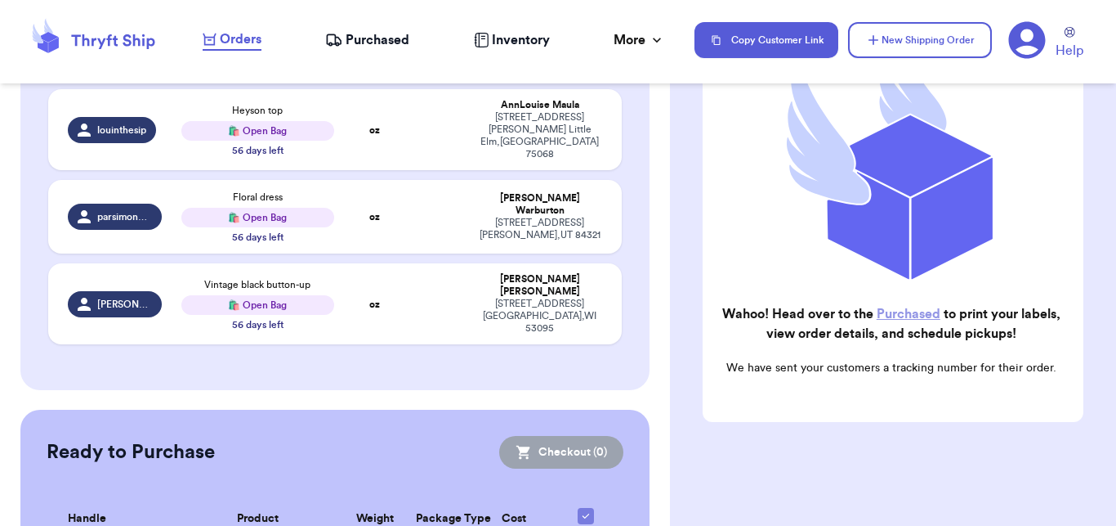
click at [384, 39] on span "Purchased" at bounding box center [378, 40] width 64 height 20
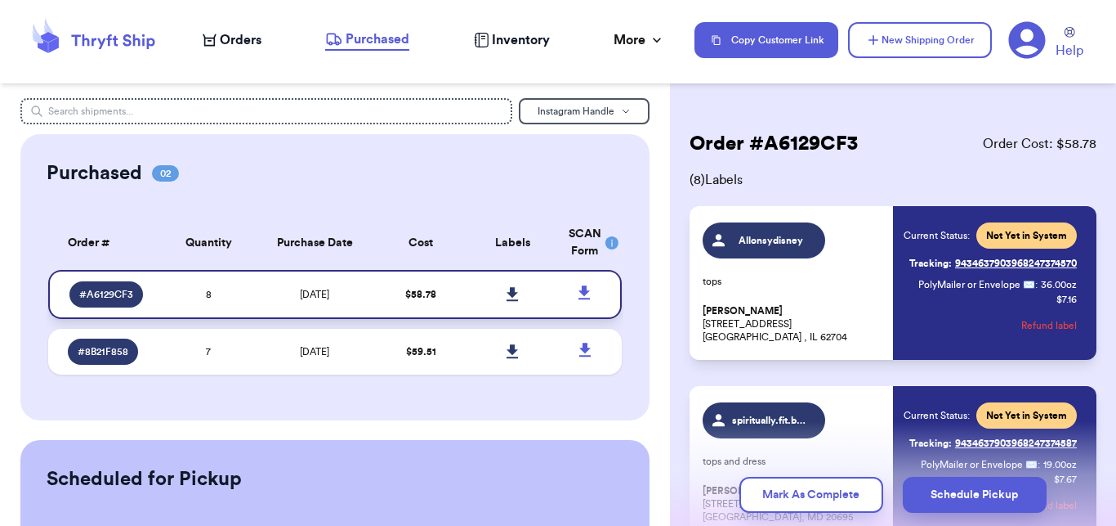
click at [507, 296] on icon at bounding box center [513, 294] width 12 height 15
